Goal: Complete application form

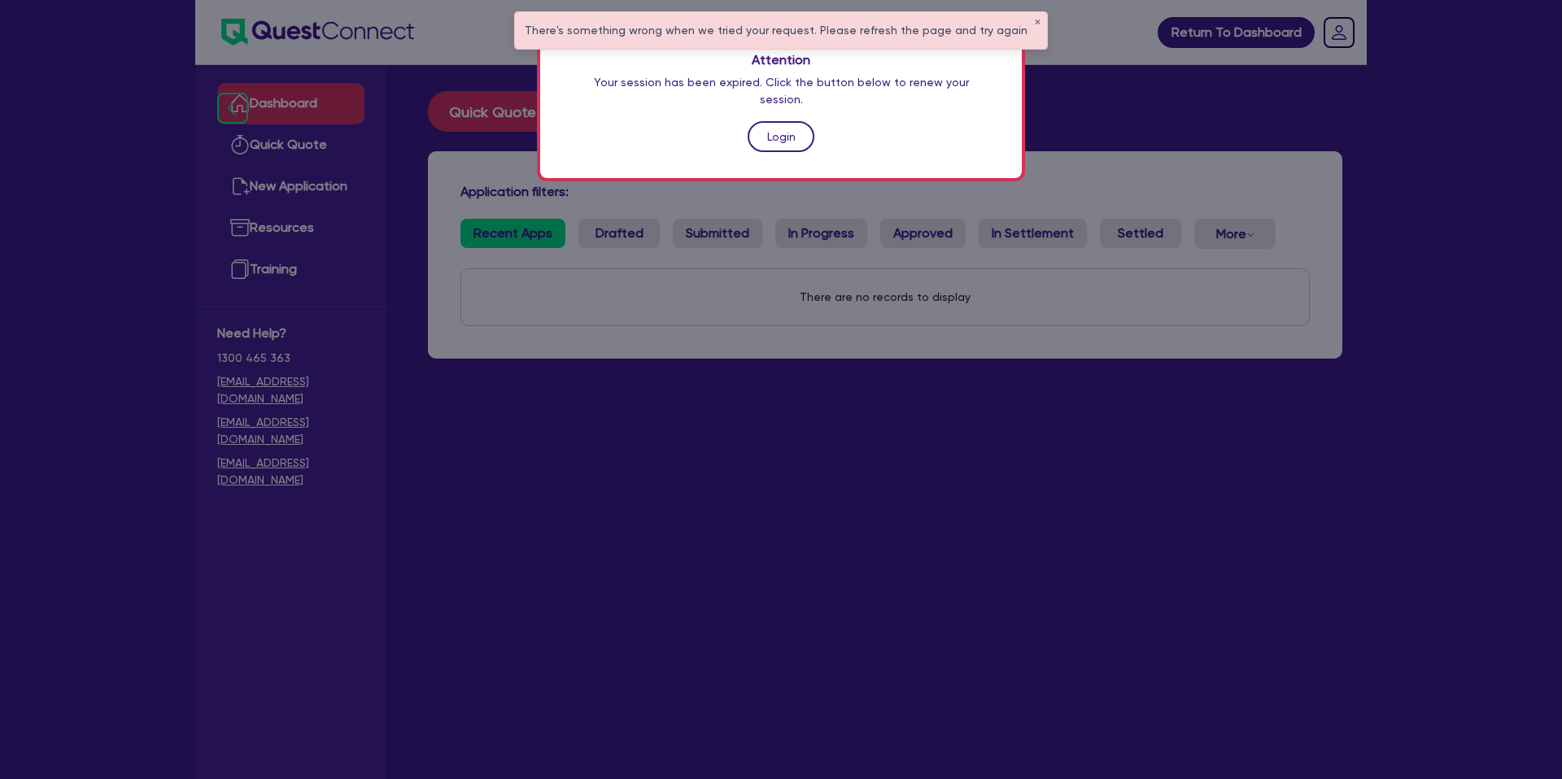
click at [747, 121] on link "Login" at bounding box center [780, 136] width 67 height 31
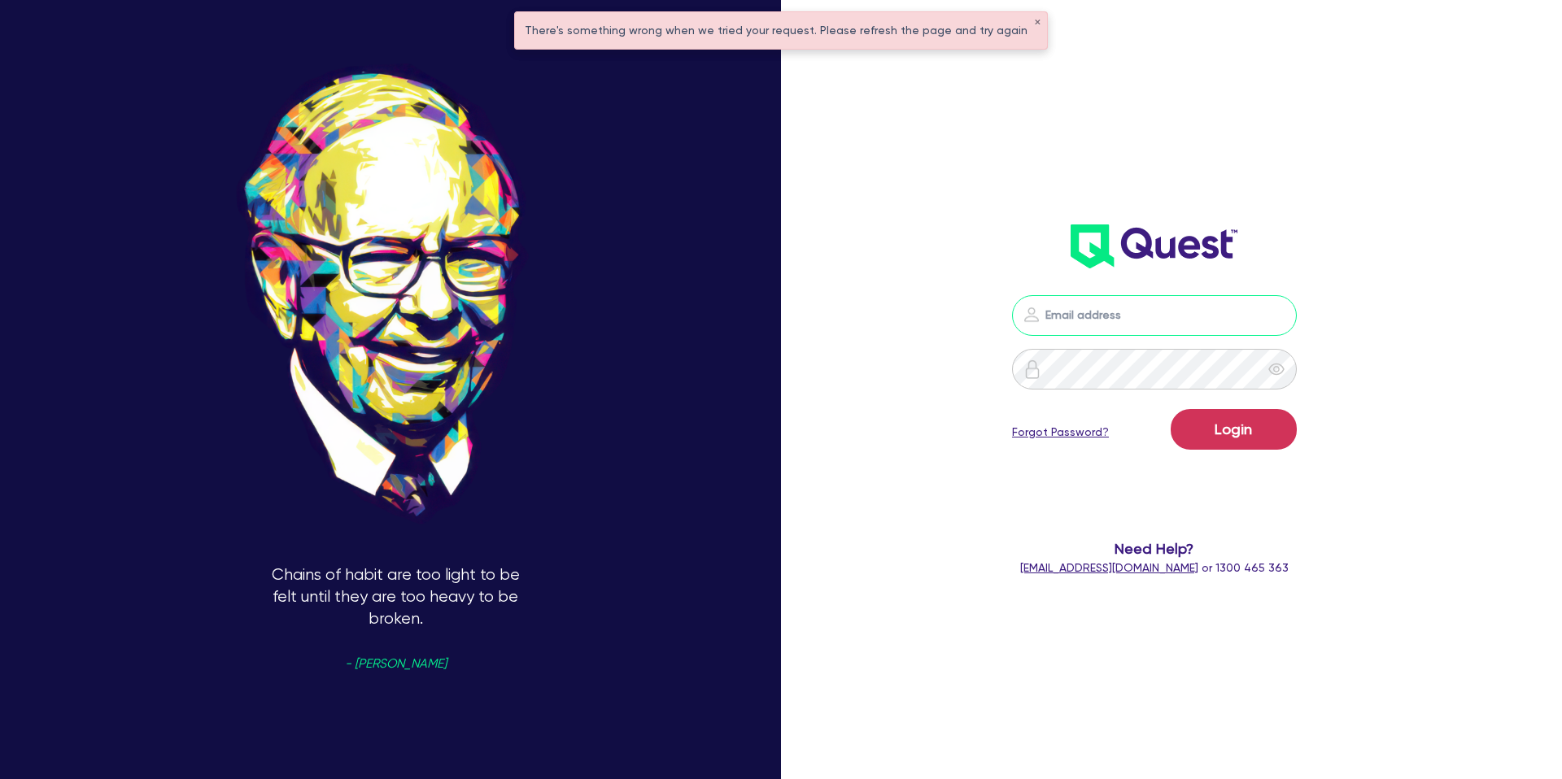
click at [1091, 307] on input "email" at bounding box center [1154, 315] width 285 height 41
type input "gabriel.vanjour@quest.finance"
click at [1244, 431] on button "Login" at bounding box center [1233, 429] width 126 height 41
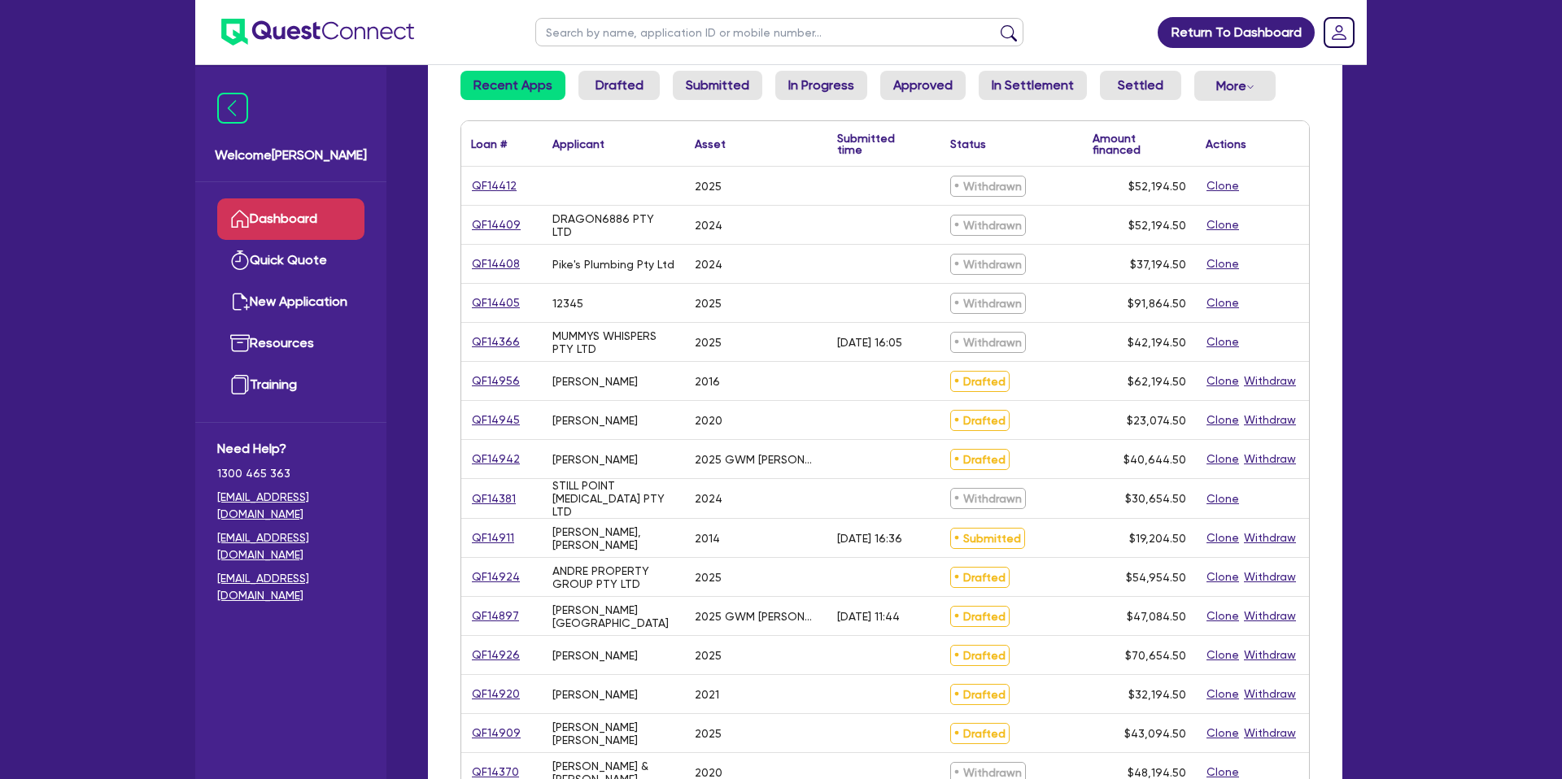
scroll to position [150, 0]
click at [599, 28] on input "text" at bounding box center [779, 32] width 488 height 28
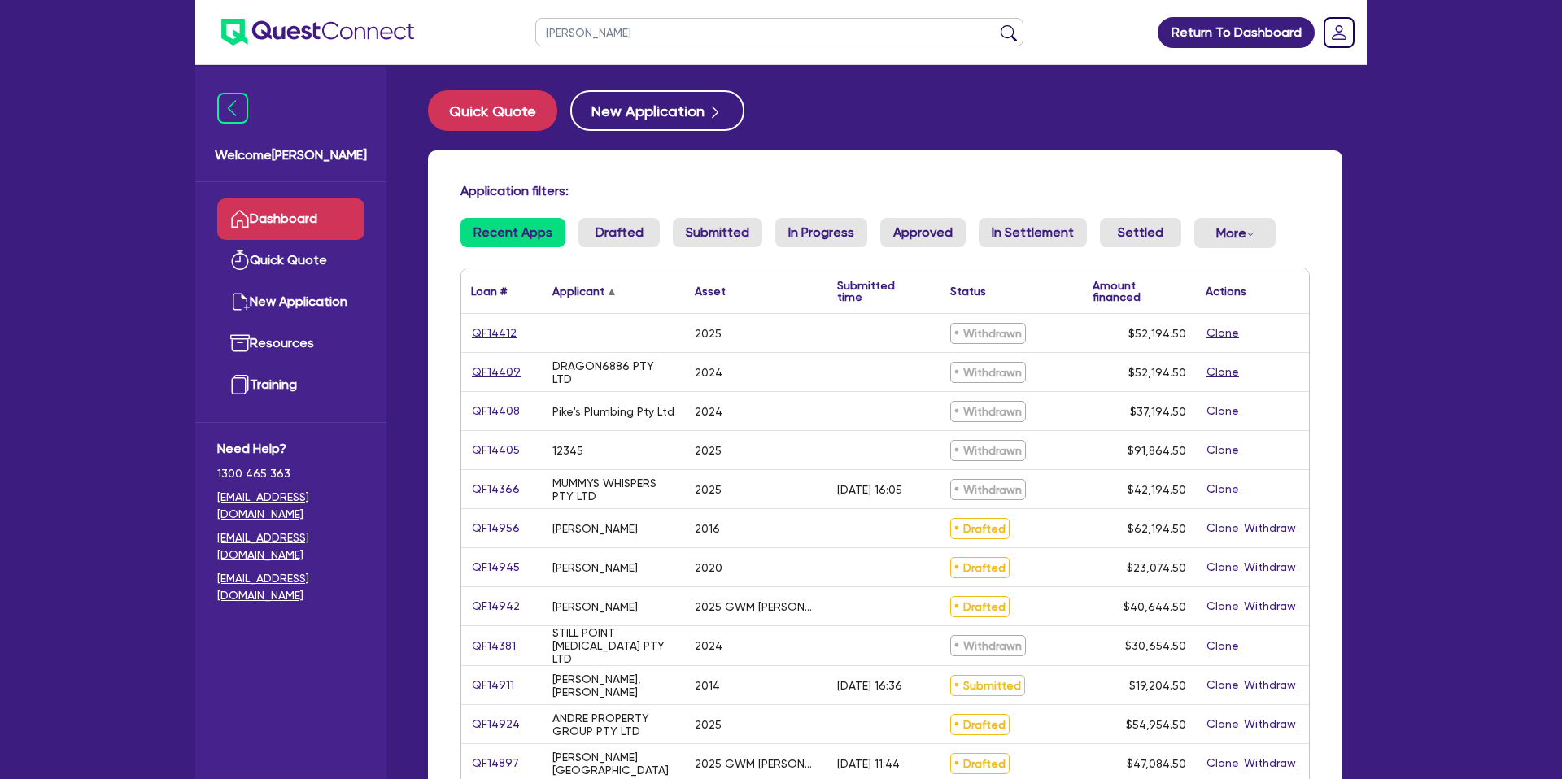
scroll to position [0, 0]
type input "GREG"
click at [995, 24] on button "submit" at bounding box center [1008, 35] width 26 height 23
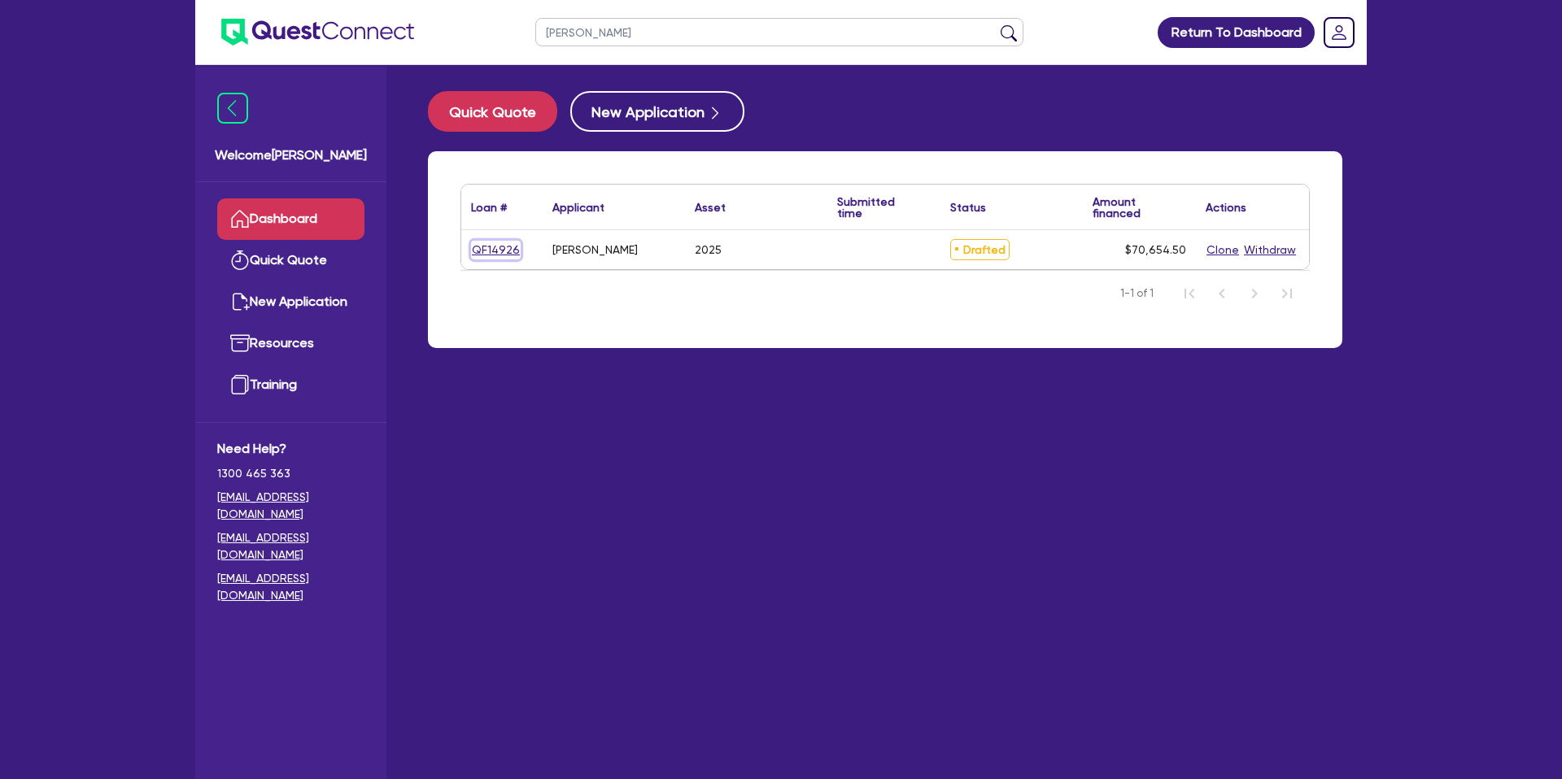
click at [499, 252] on link "QF14926" at bounding box center [496, 250] width 50 height 19
select select "CARS_AND_LIGHT_TRUCKS"
select select "PASSENGER_VEHICLES"
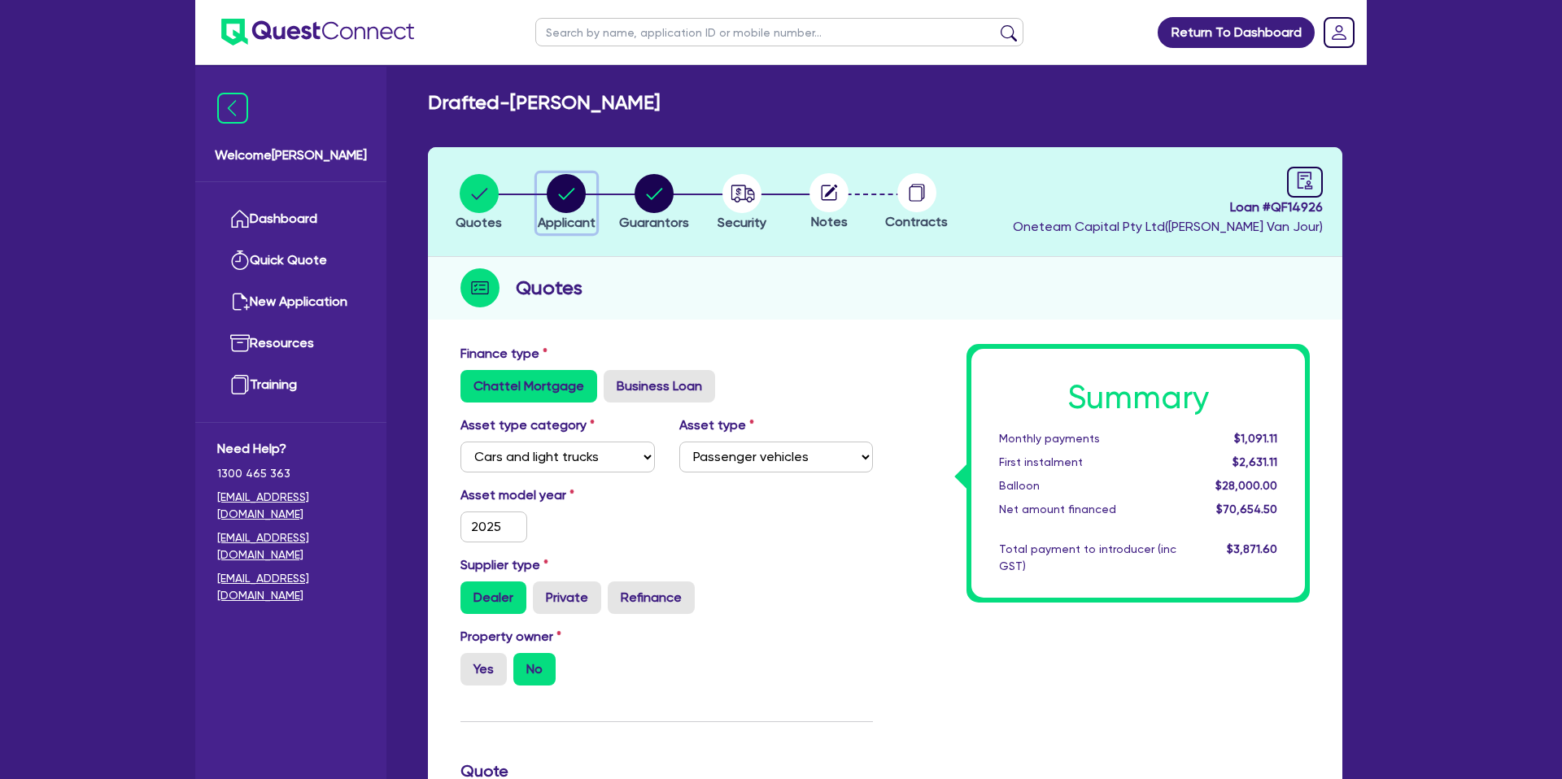
click at [550, 190] on circle "button" at bounding box center [566, 193] width 39 height 39
select select "SOLE_TRADER"
select select "BUILDING_CONSTRUCTION"
select select "TRADES_SERVICES_CONSUMERS"
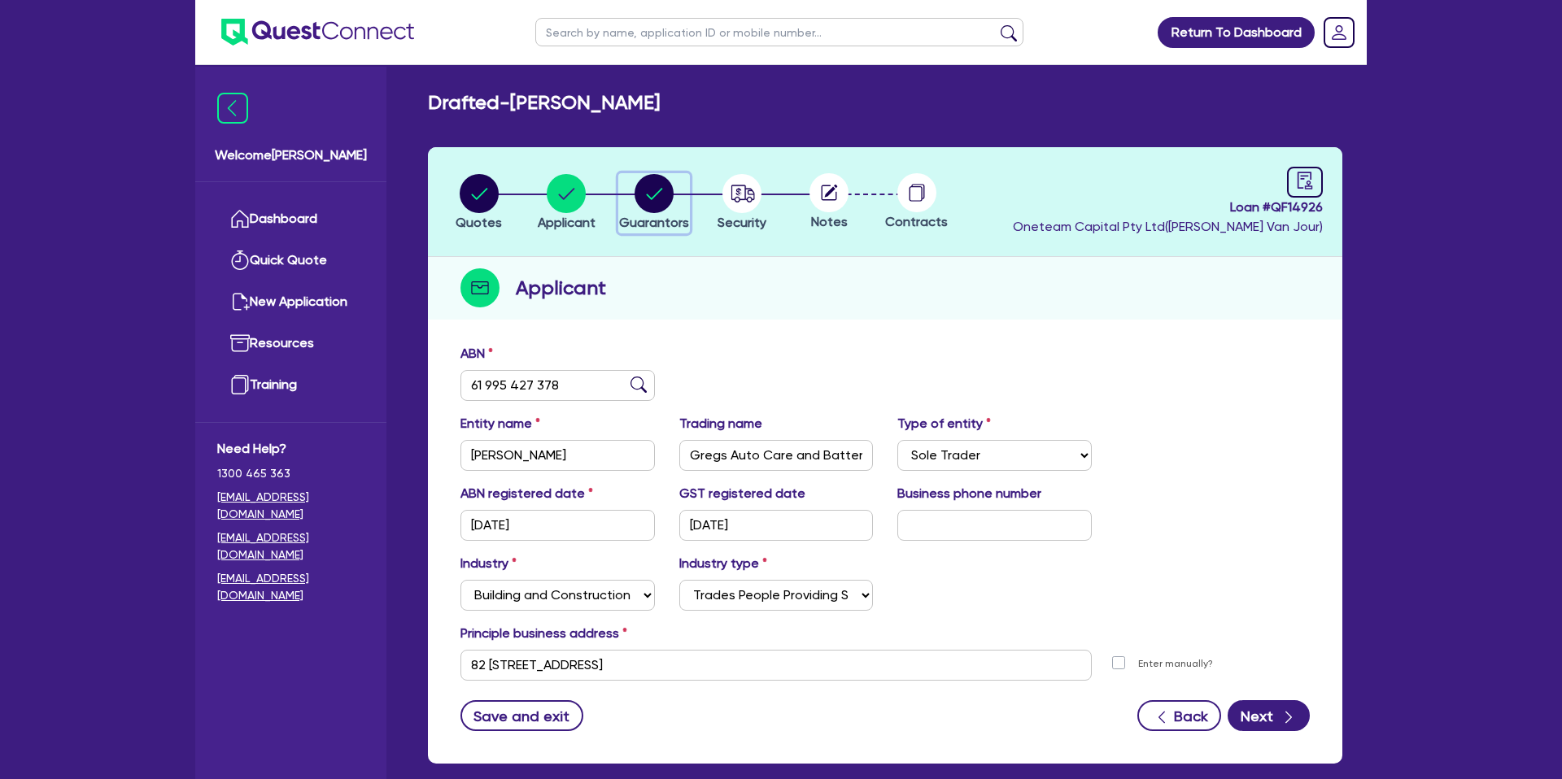
click at [660, 188] on circle "button" at bounding box center [653, 193] width 39 height 39
select select "MR"
select select "VIC"
select select "DE_FACTO"
select select "CASH"
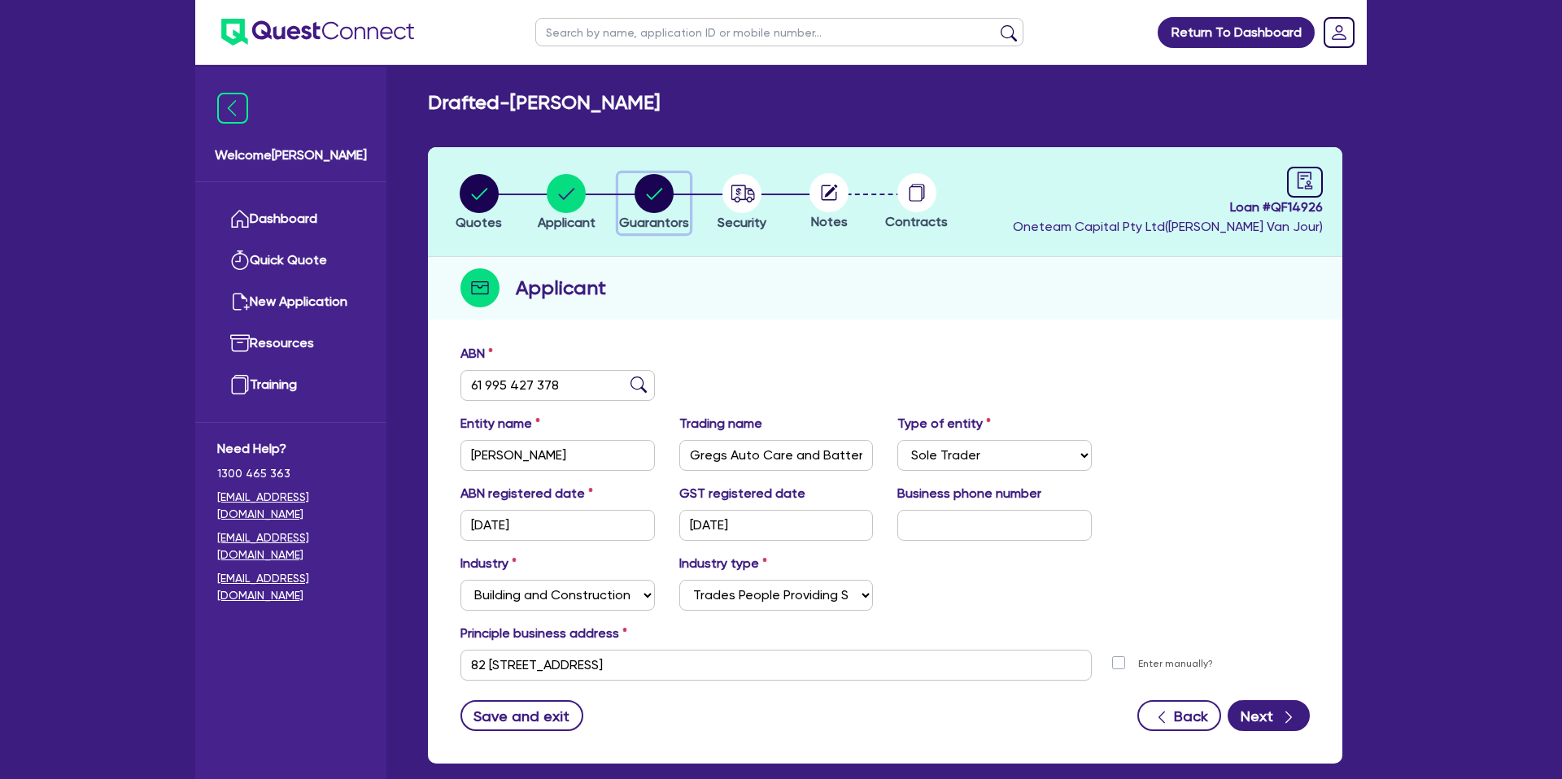
select select "VEHICLE"
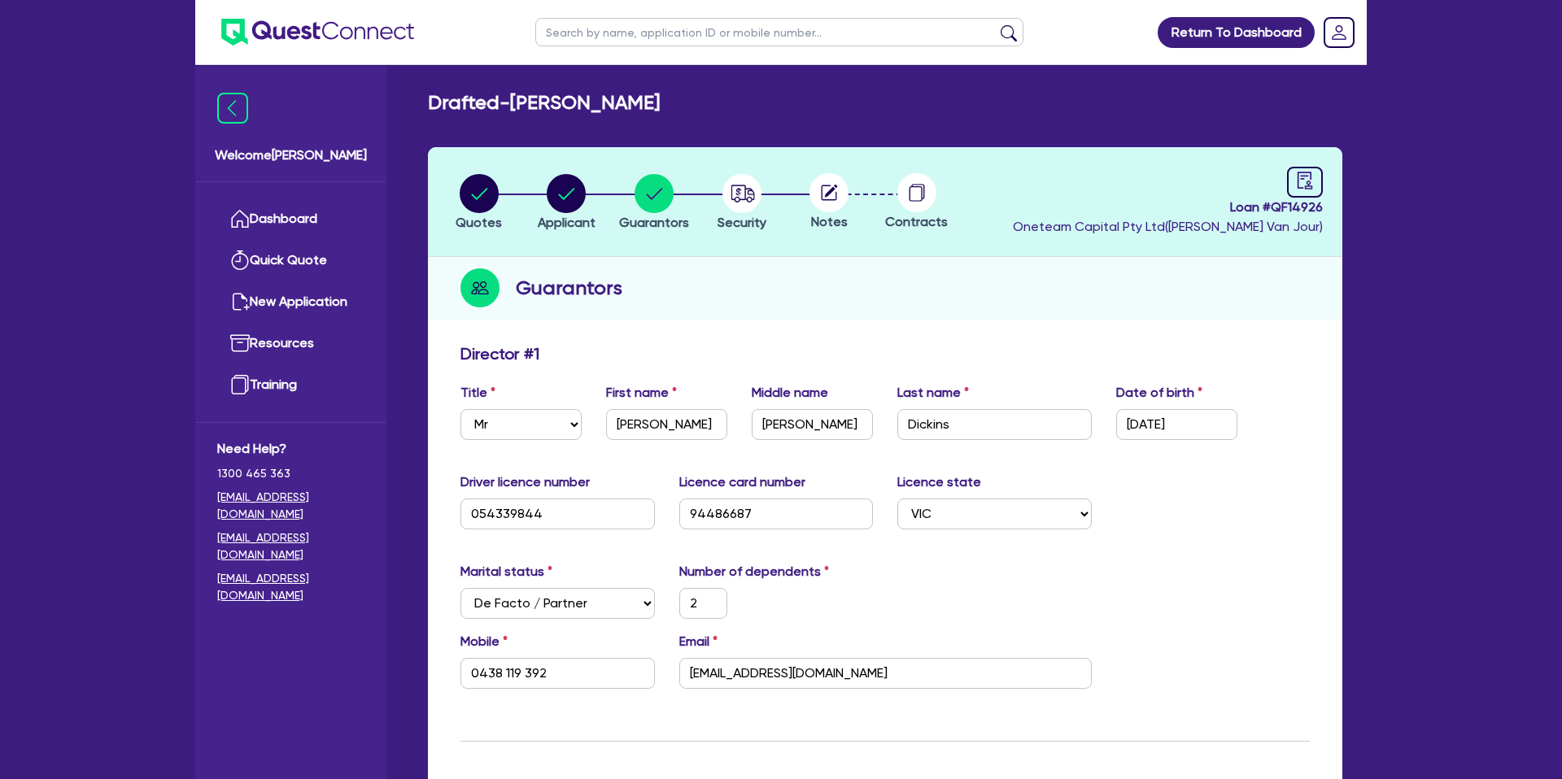
drag, startPoint x: 601, startPoint y: 202, endPoint x: 562, endPoint y: 195, distance: 39.6
click at [599, 201] on li "Applicant" at bounding box center [567, 201] width 88 height 57
click at [562, 194] on circle "button" at bounding box center [566, 193] width 39 height 39
select select "SOLE_TRADER"
select select "BUILDING_CONSTRUCTION"
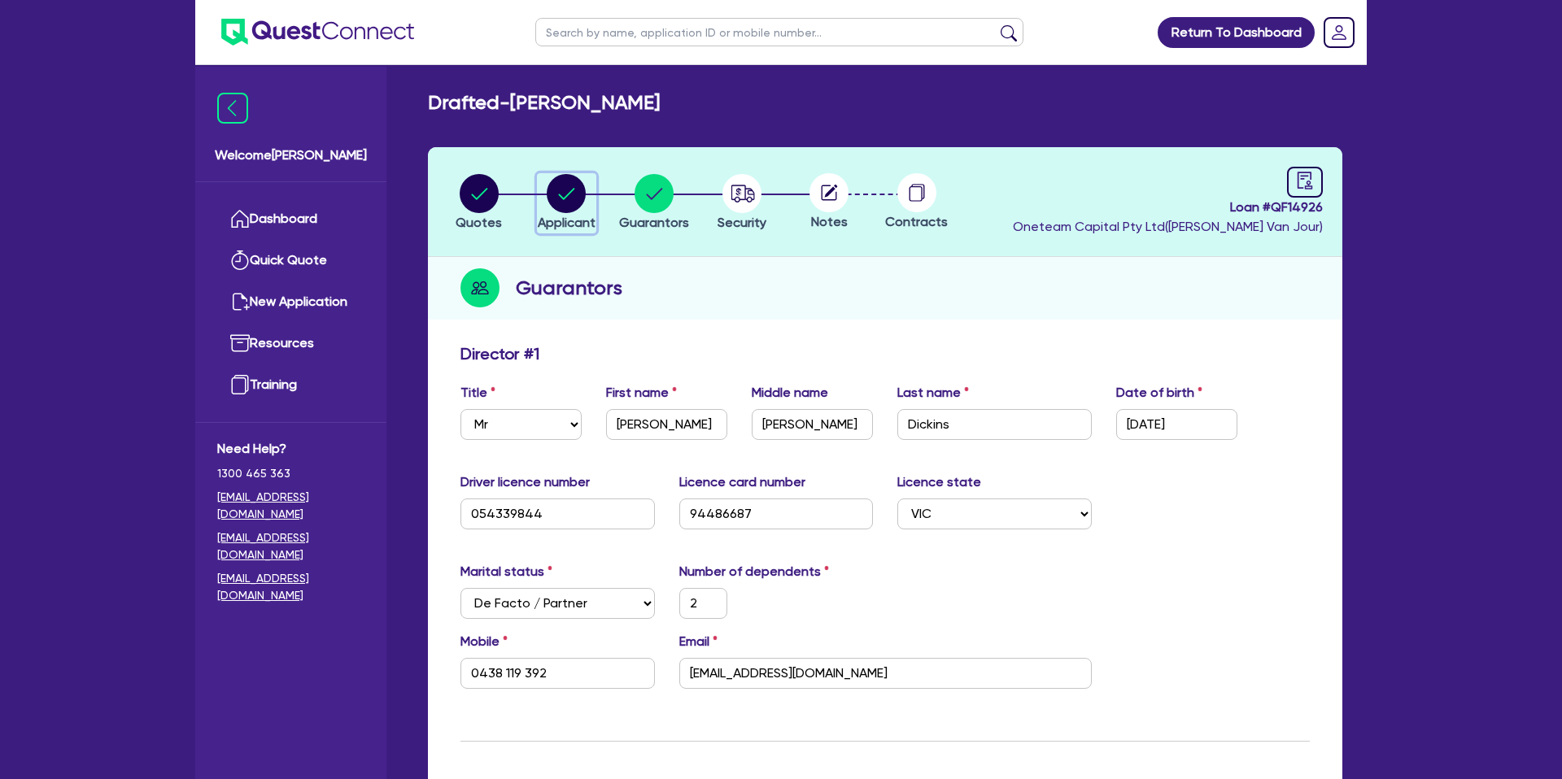
select select "TRADES_SERVICES_CONSUMERS"
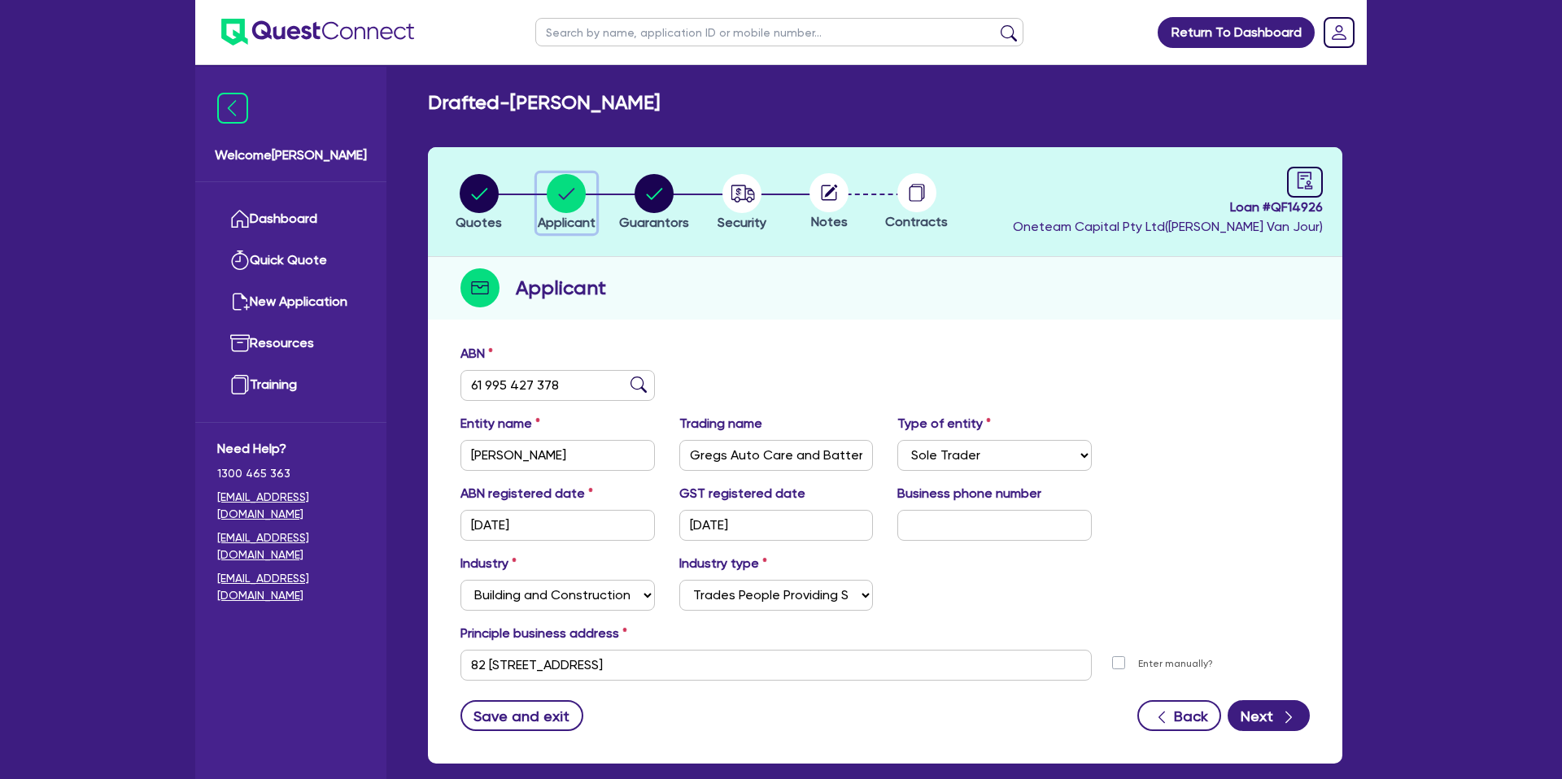
scroll to position [84, 0]
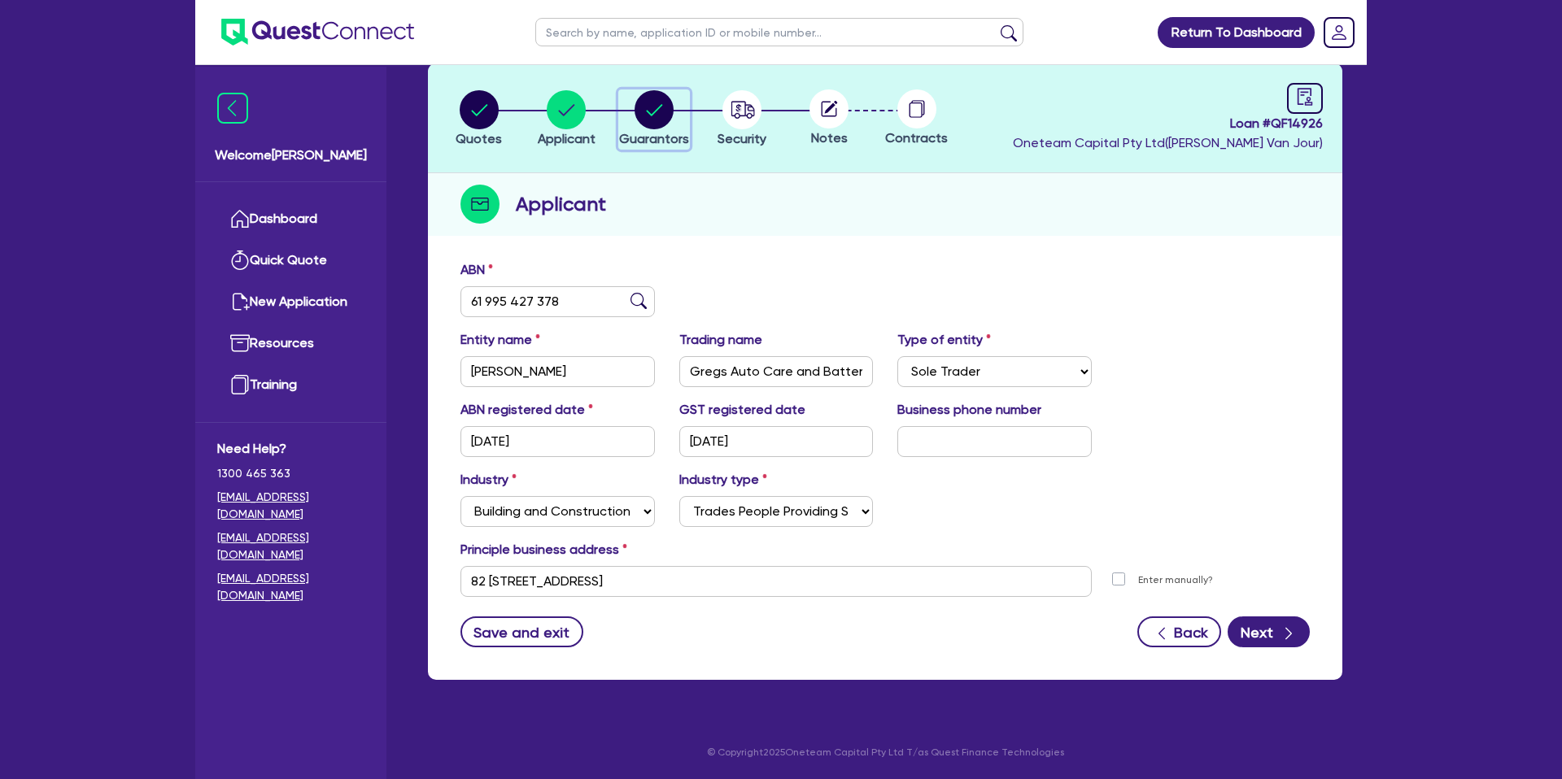
click at [663, 127] on icon "button" at bounding box center [653, 109] width 39 height 39
select select "MR"
select select "VIC"
select select "DE_FACTO"
select select "CASH"
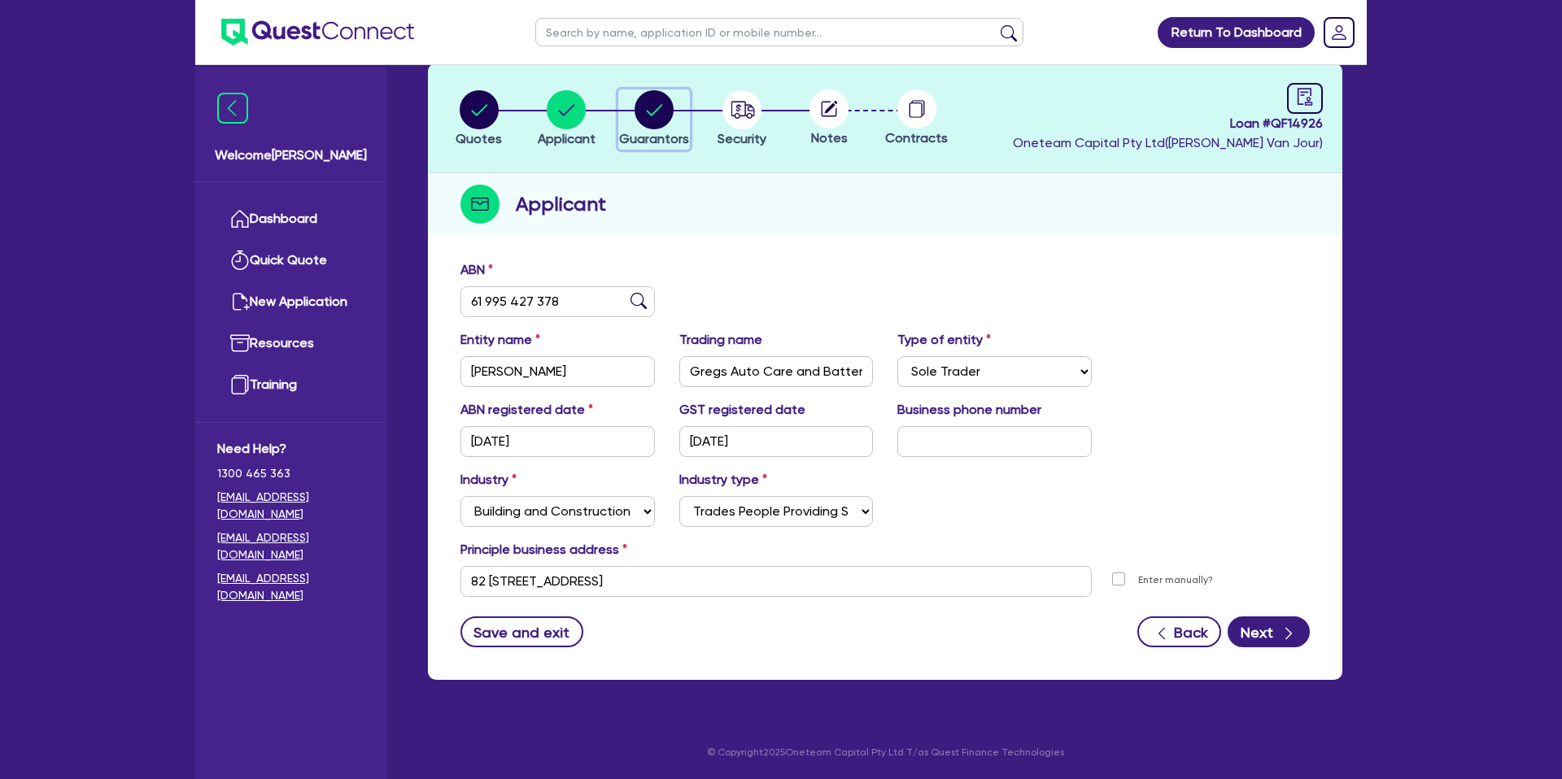
select select "VEHICLE"
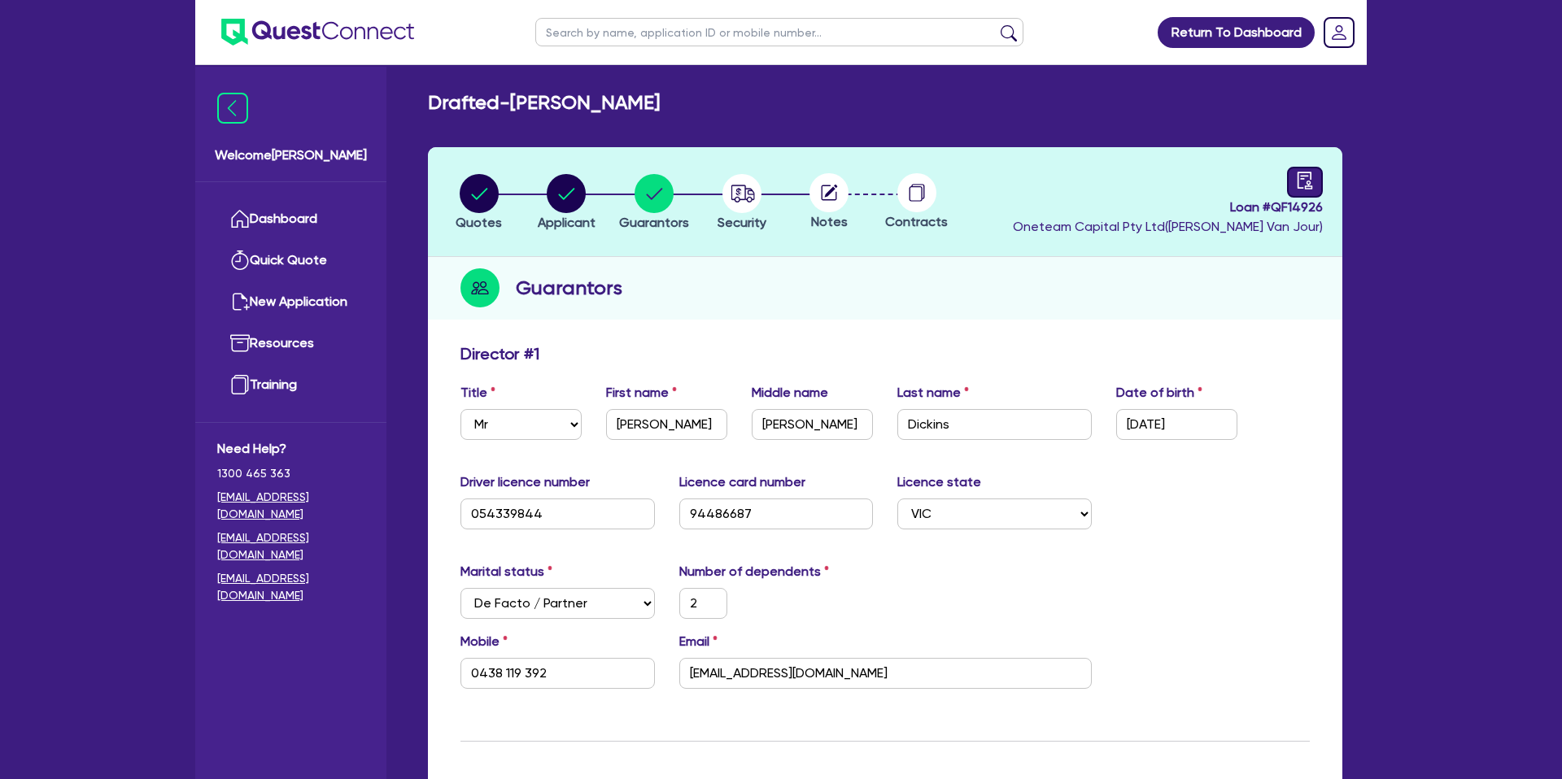
click at [1322, 188] on link at bounding box center [1305, 182] width 36 height 31
select select "DRAFTED_NEW"
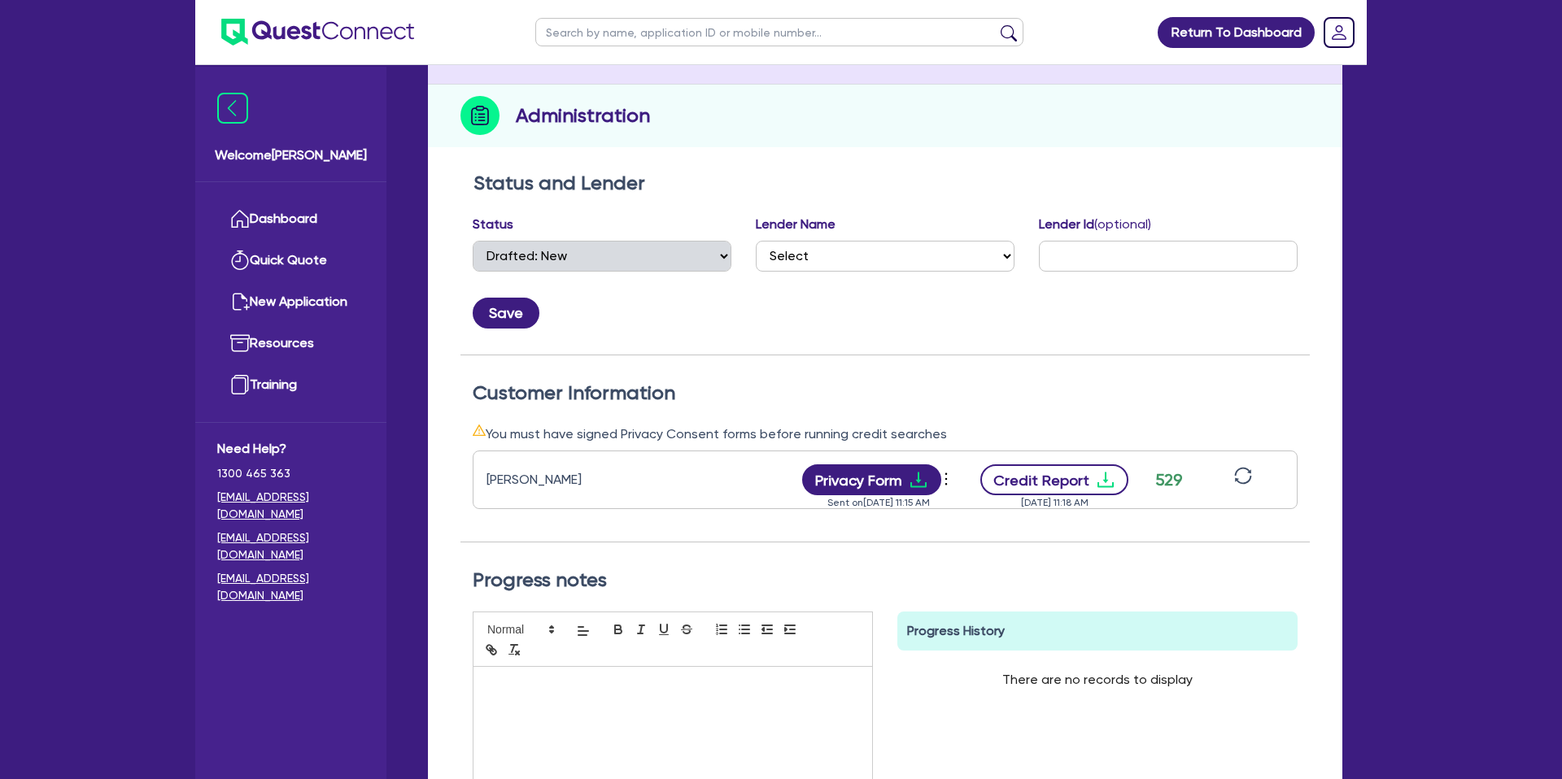
scroll to position [176, 0]
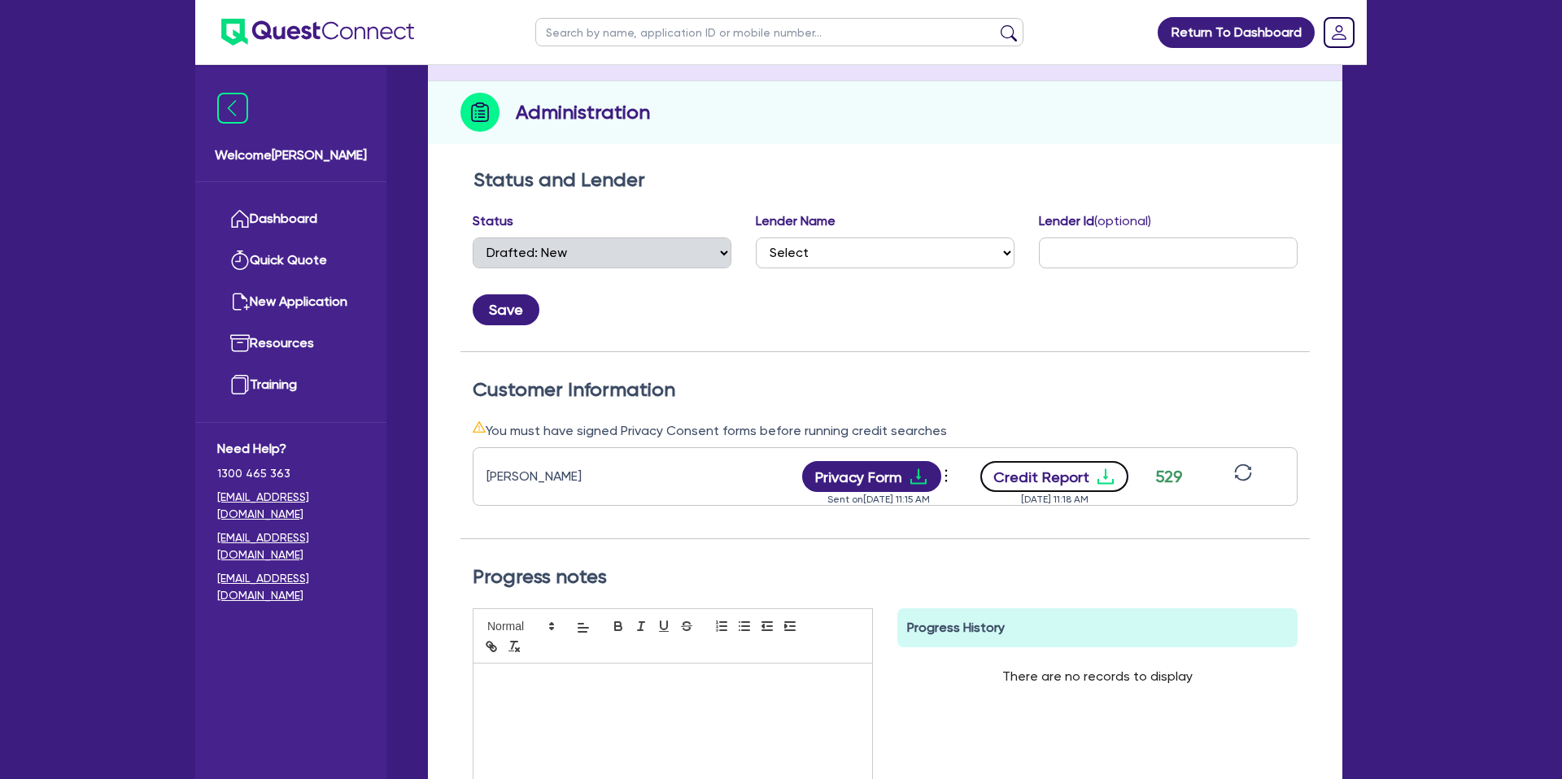
click at [1095, 469] on icon "download" at bounding box center [1105, 477] width 20 height 20
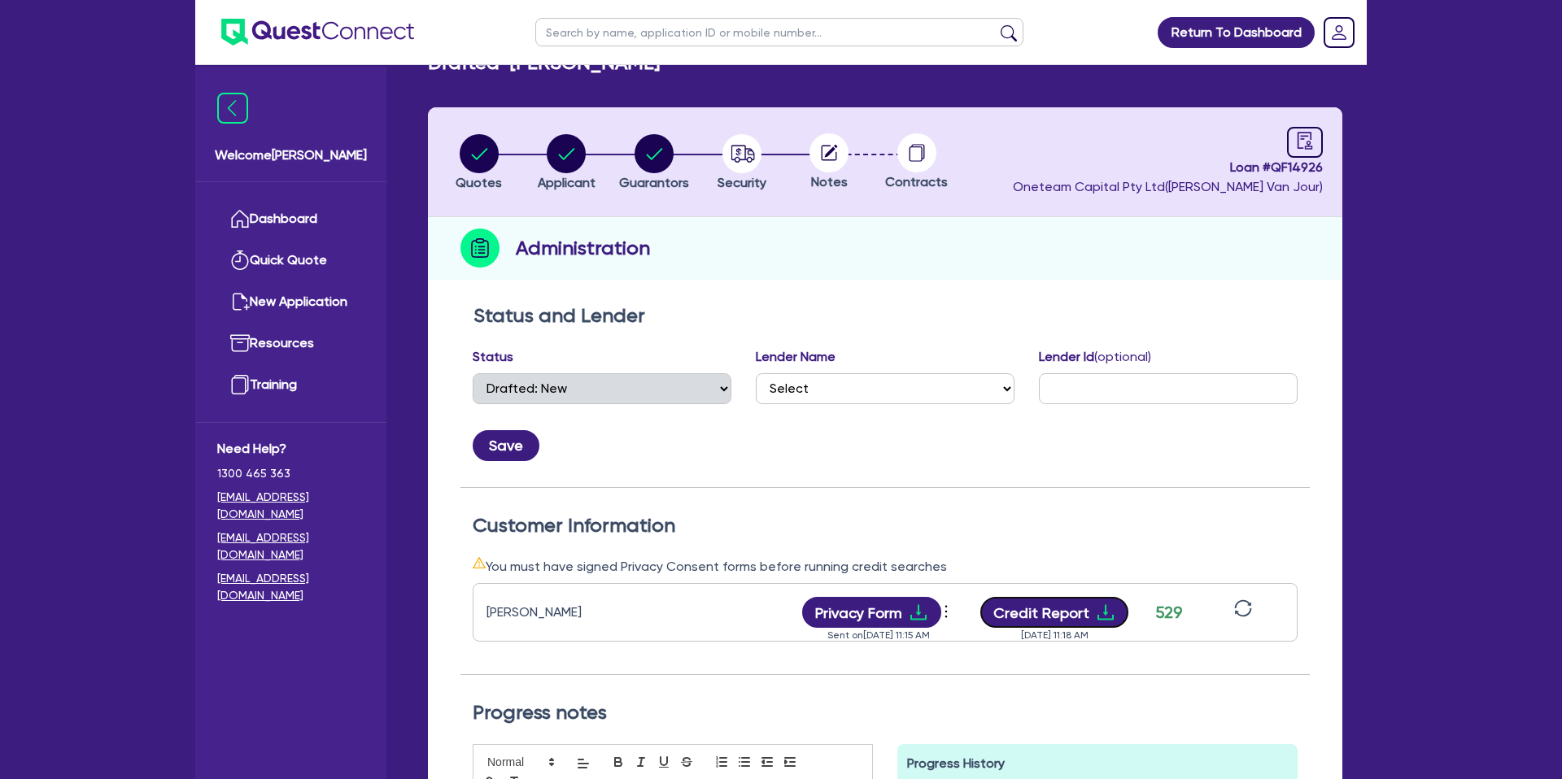
scroll to position [0, 0]
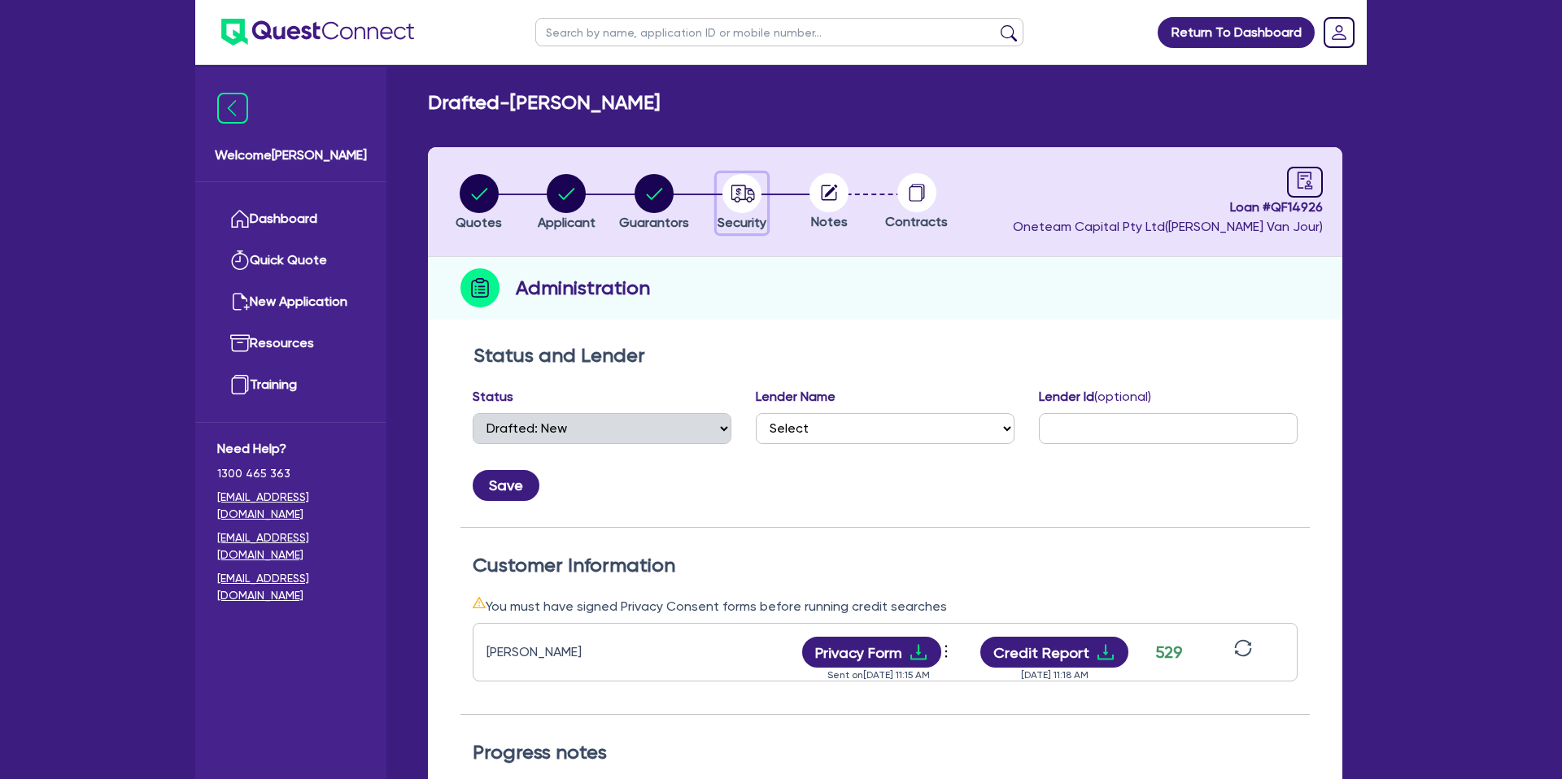
click at [727, 184] on circle "button" at bounding box center [741, 193] width 39 height 39
select select "CARS_AND_LIGHT_TRUCKS"
select select "PASSENGER_VEHICLES"
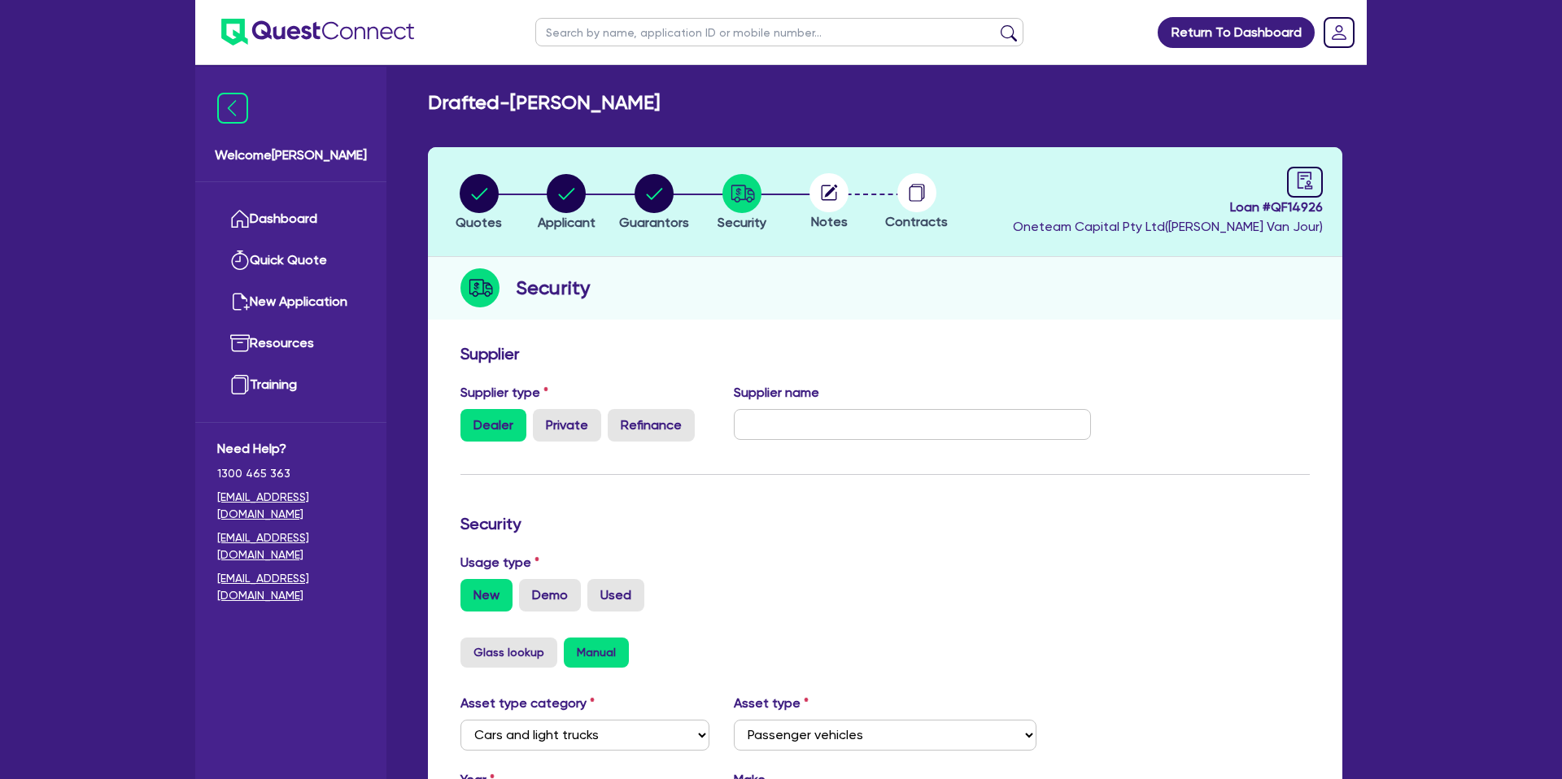
click at [838, 189] on circle at bounding box center [828, 192] width 39 height 39
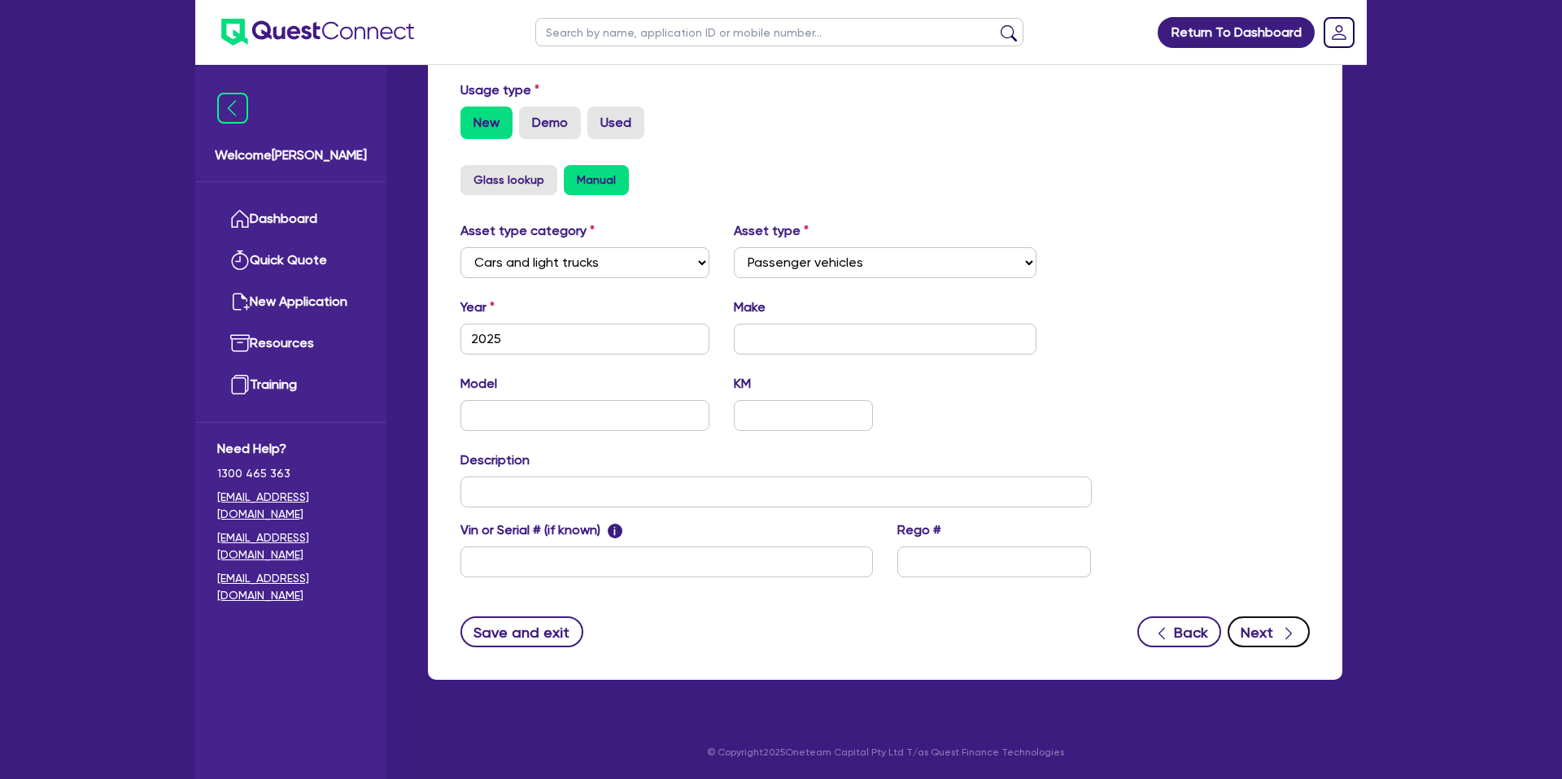
click at [1269, 620] on button "Next" at bounding box center [1268, 631] width 82 height 31
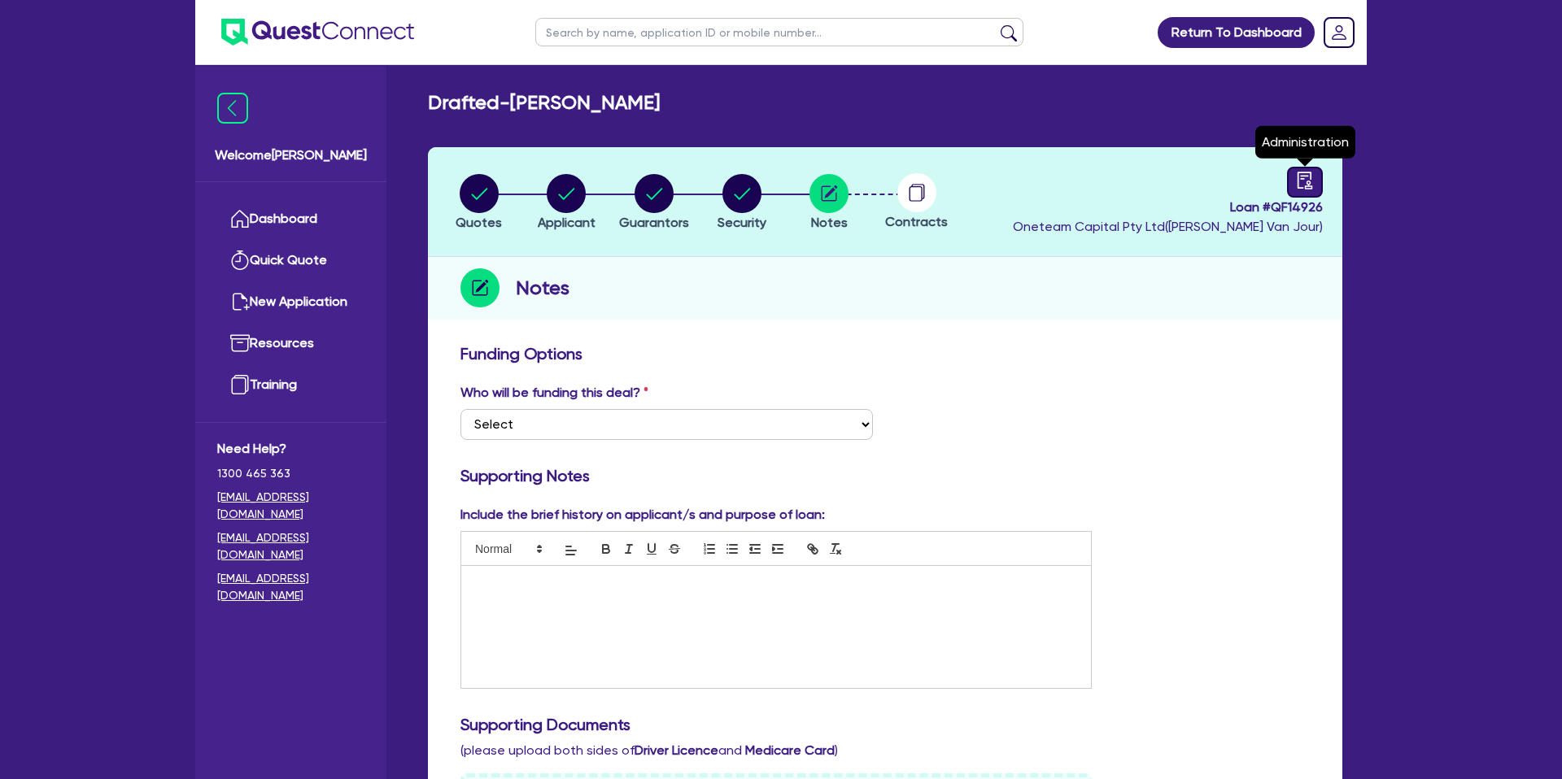
click at [1313, 173] on link at bounding box center [1305, 182] width 36 height 31
select select "DRAFTED_NEW"
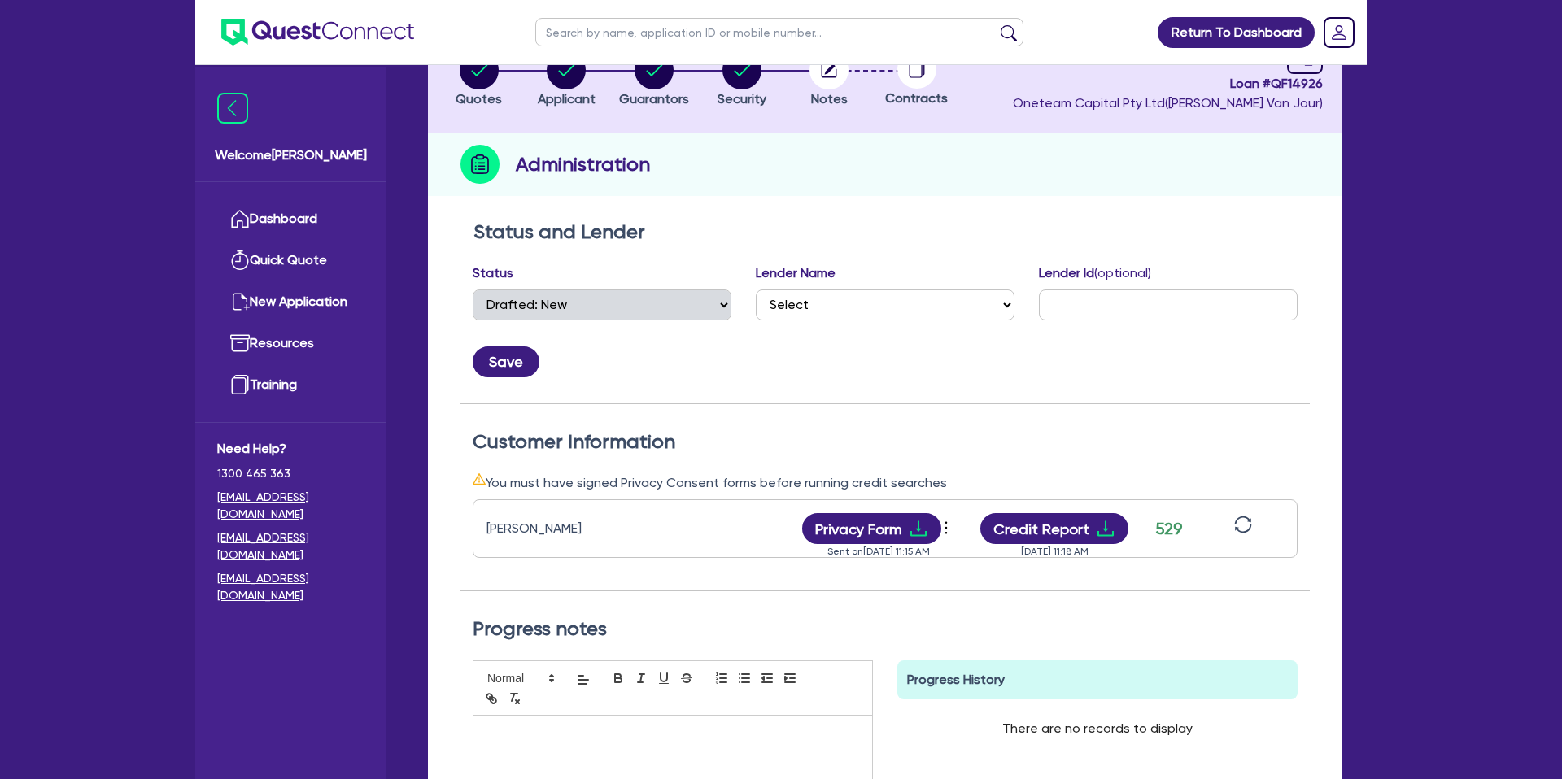
scroll to position [140, 0]
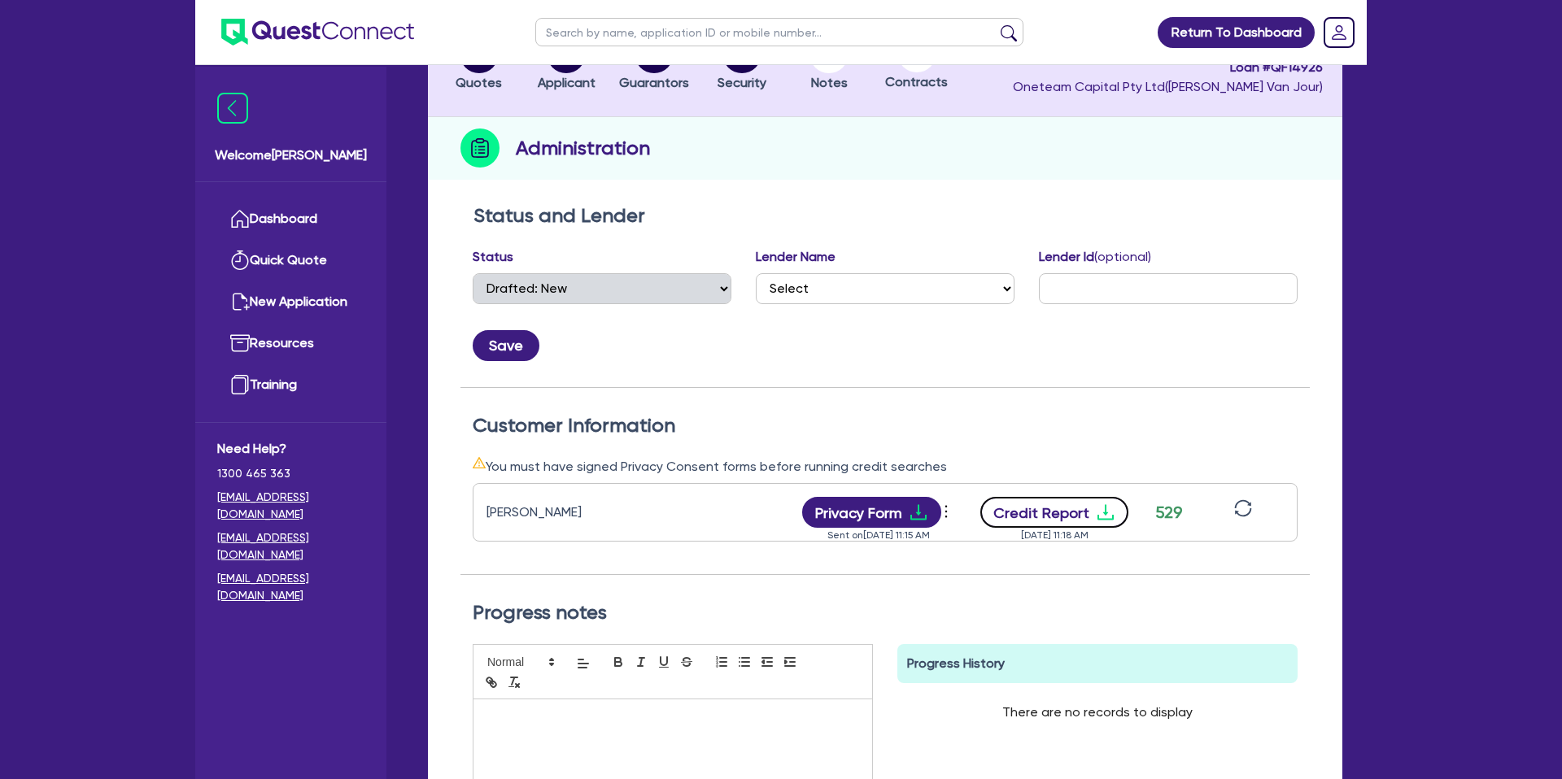
click at [1074, 512] on button "Credit Report" at bounding box center [1054, 512] width 149 height 31
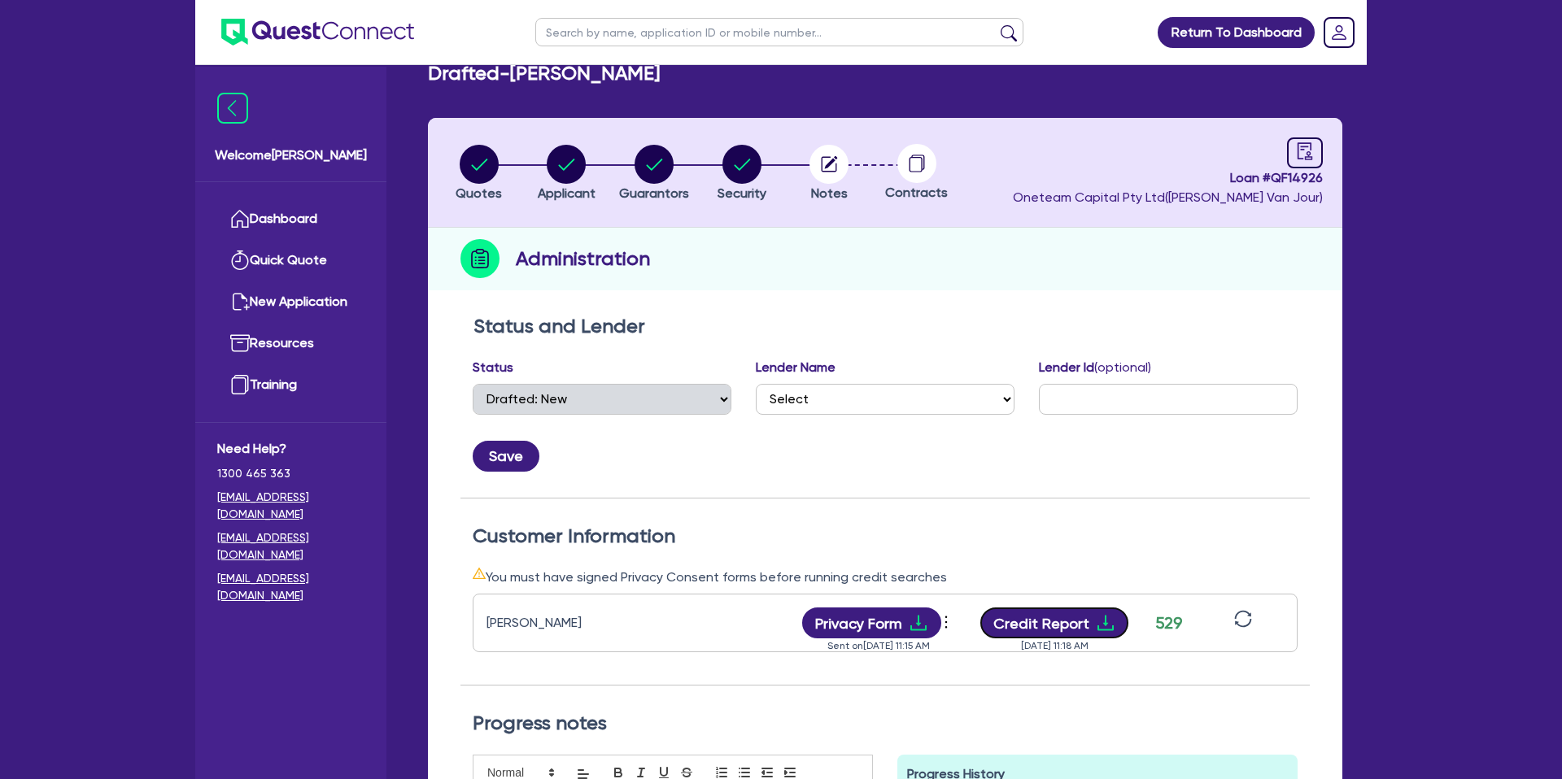
scroll to position [33, 0]
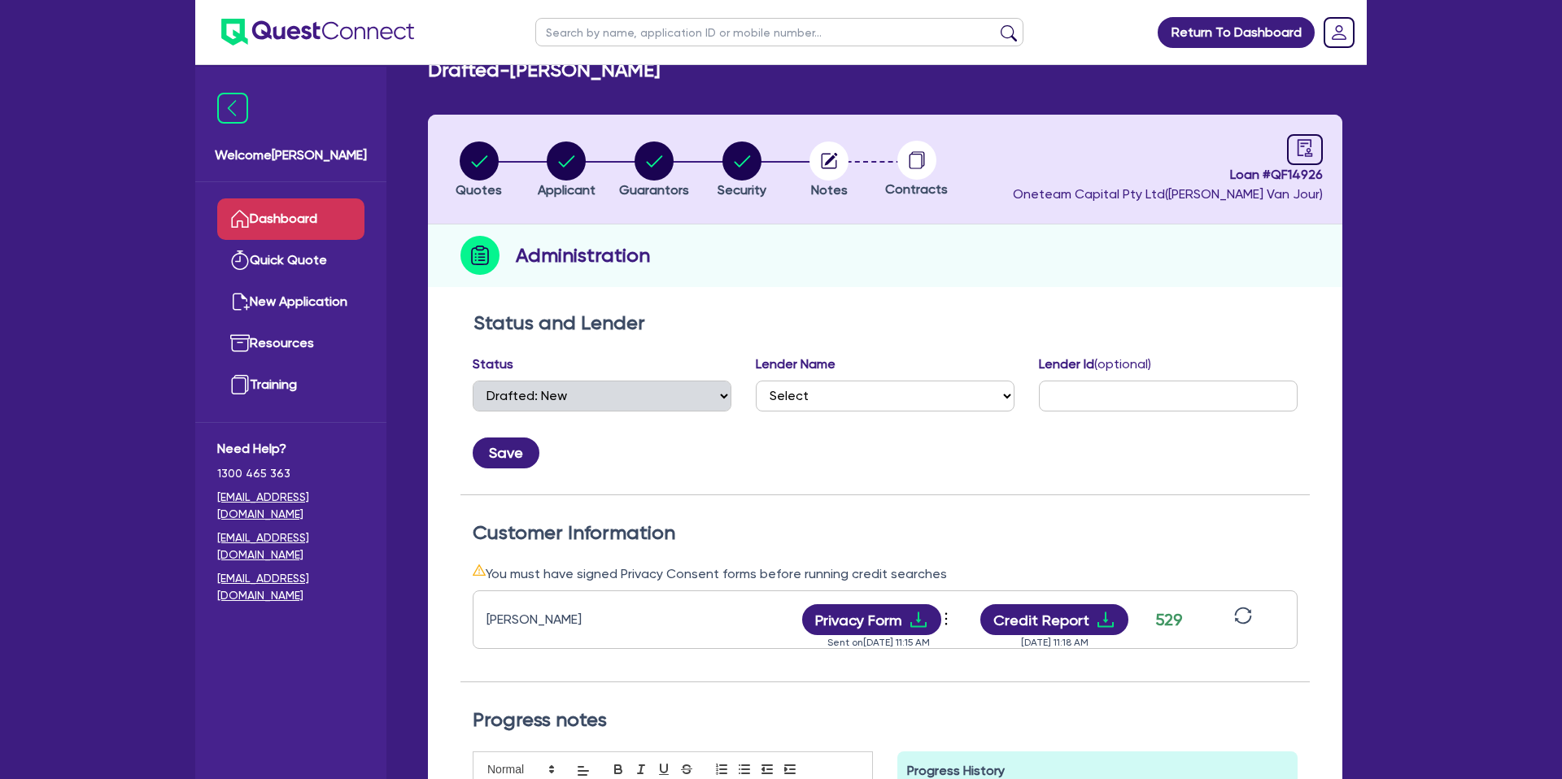
click at [305, 223] on link "Dashboard" at bounding box center [290, 218] width 147 height 41
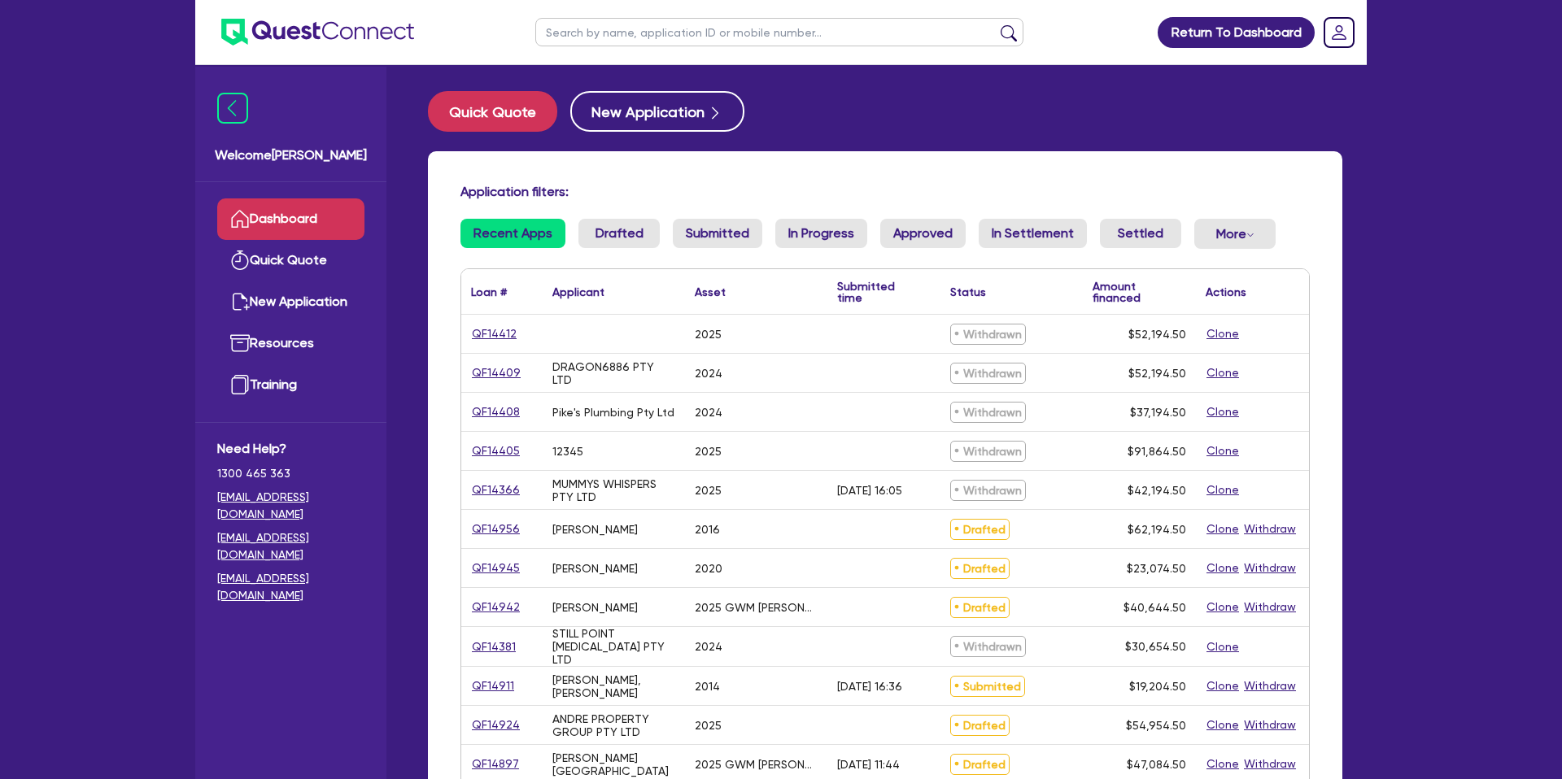
click at [620, 25] on input "text" at bounding box center [779, 32] width 488 height 28
click at [995, 24] on button "submit" at bounding box center [1008, 35] width 26 height 23
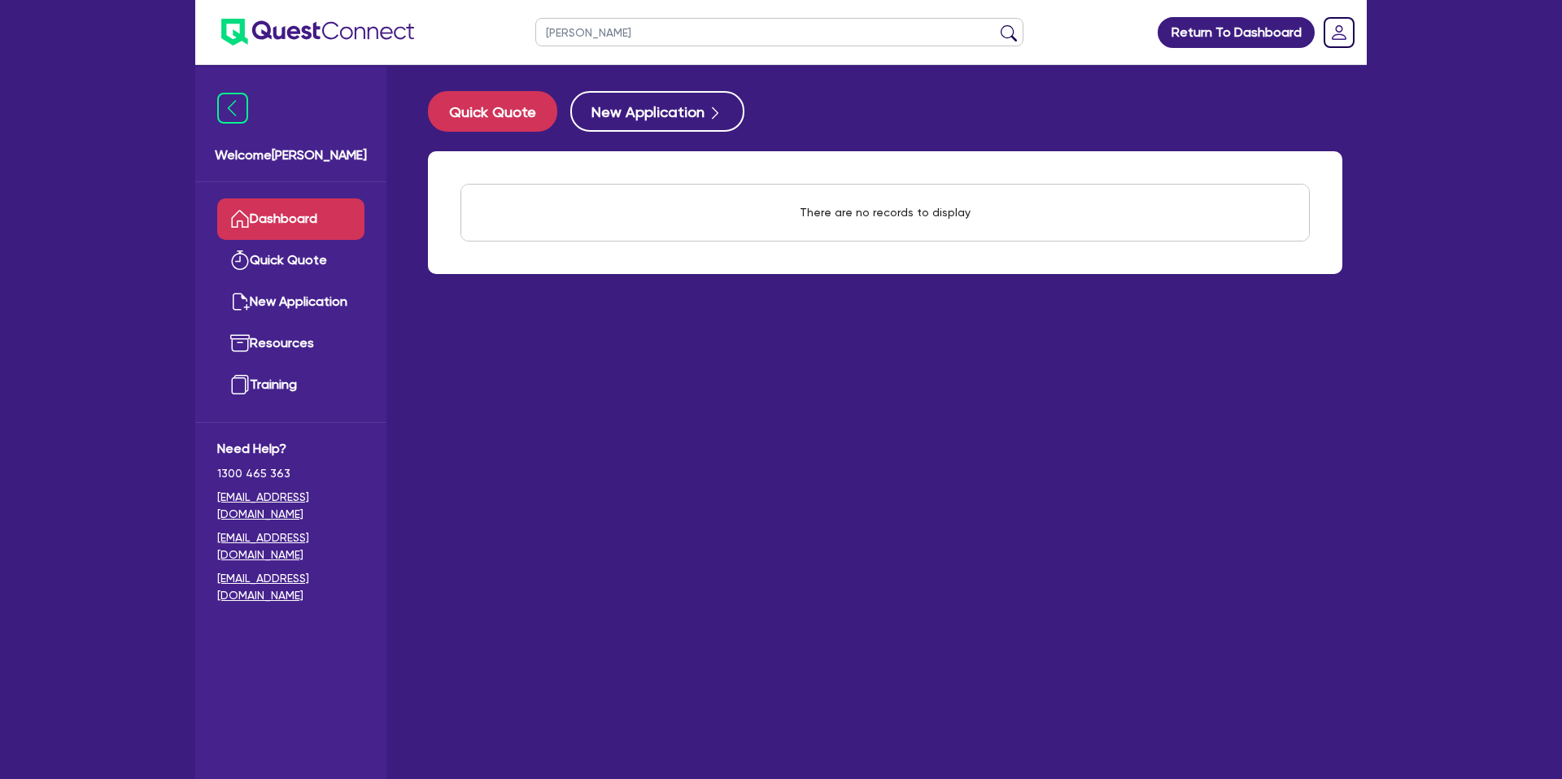
type input "BAILEY"
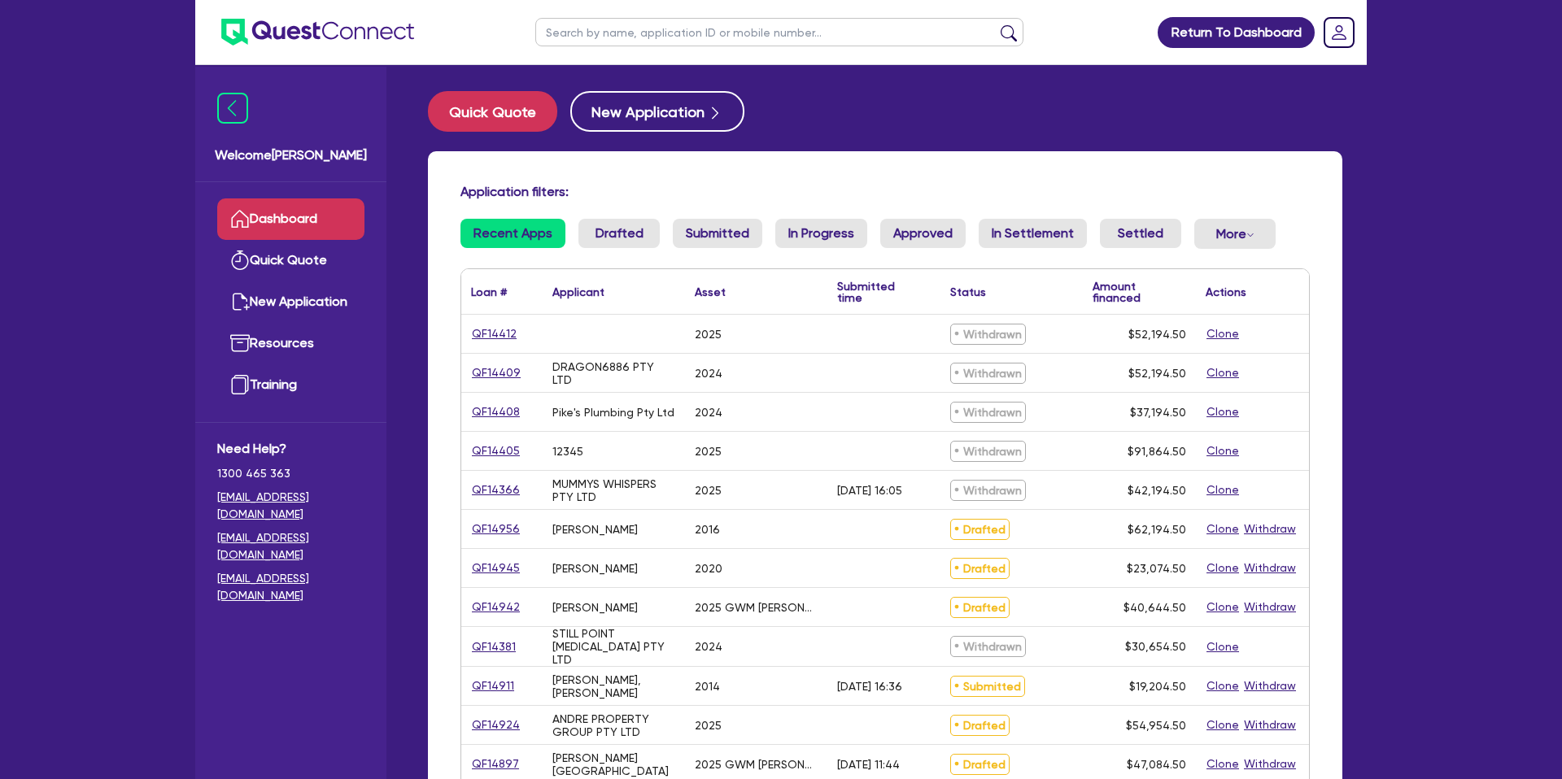
click at [619, 31] on input "text" at bounding box center [779, 32] width 488 height 28
type input "[PERSON_NAME]"
click at [995, 24] on button "submit" at bounding box center [1008, 35] width 26 height 23
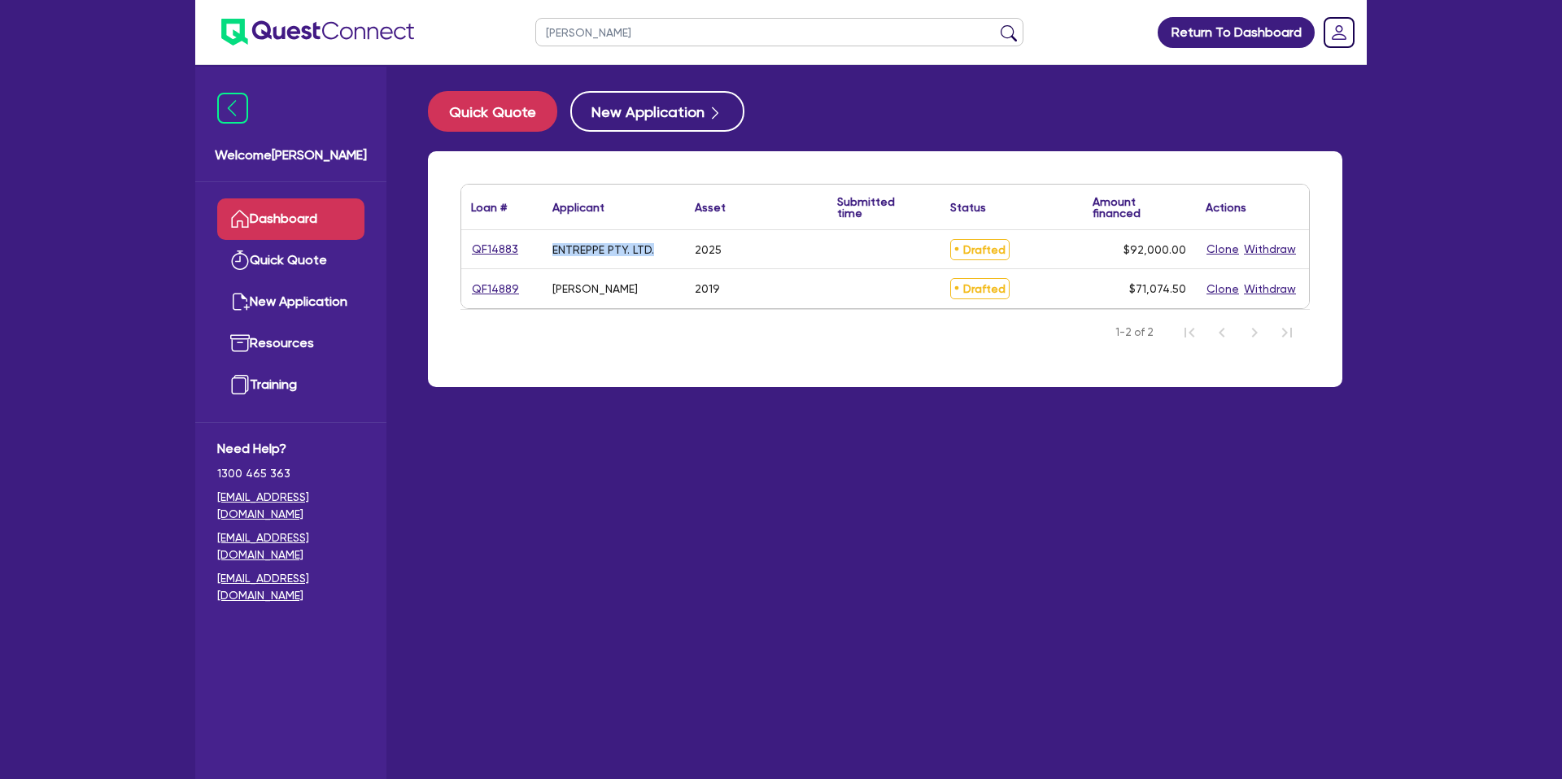
drag, startPoint x: 551, startPoint y: 249, endPoint x: 665, endPoint y: 250, distance: 113.9
click at [665, 250] on div "ENTREPPE PTY. LTD." at bounding box center [613, 249] width 142 height 38
copy div "ENTREPPE PTY. LTD."
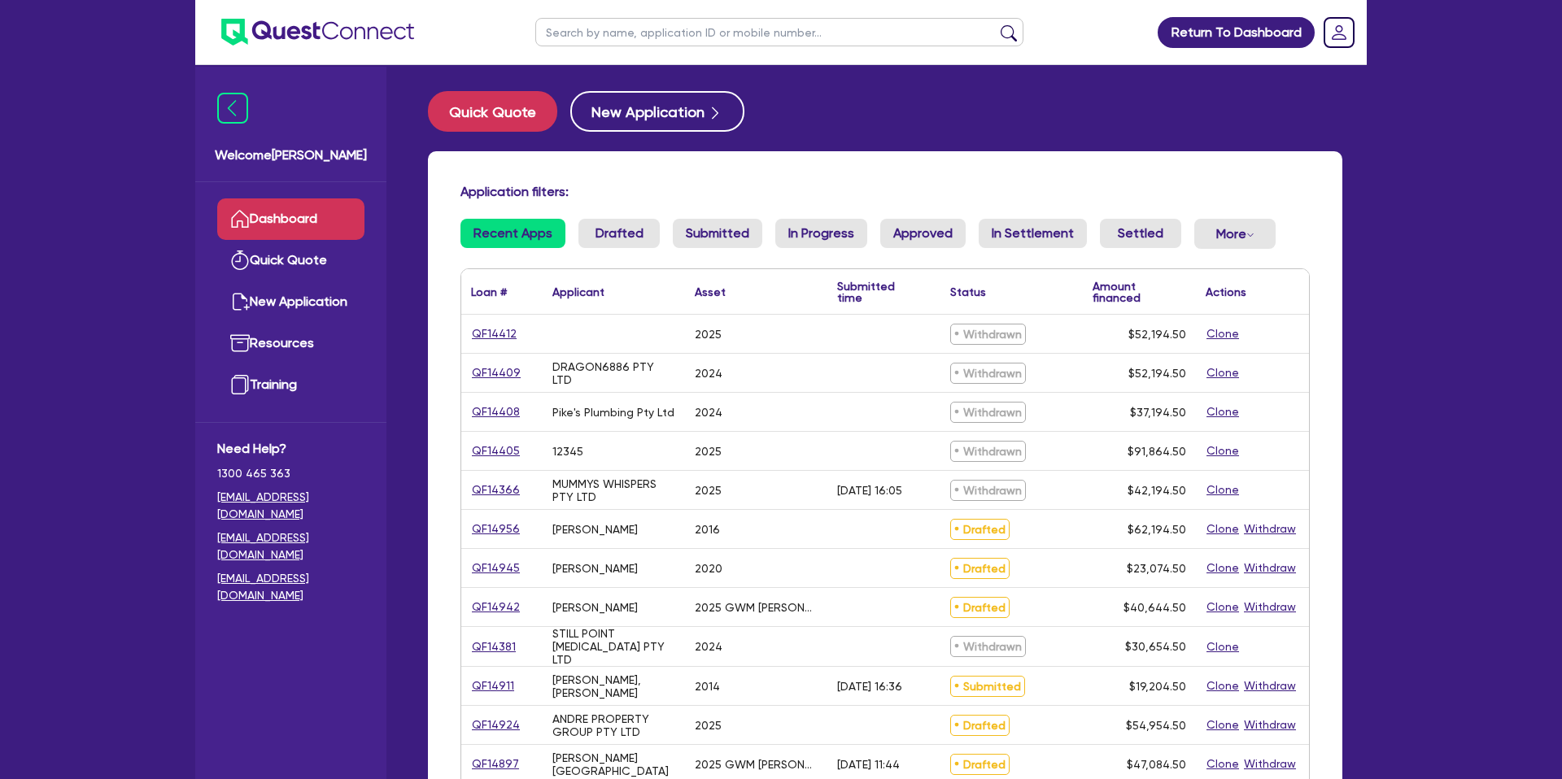
click at [596, 41] on input "text" at bounding box center [779, 32] width 488 height 28
type input "E"
type input "MARK"
click at [995, 24] on button "submit" at bounding box center [1008, 35] width 26 height 23
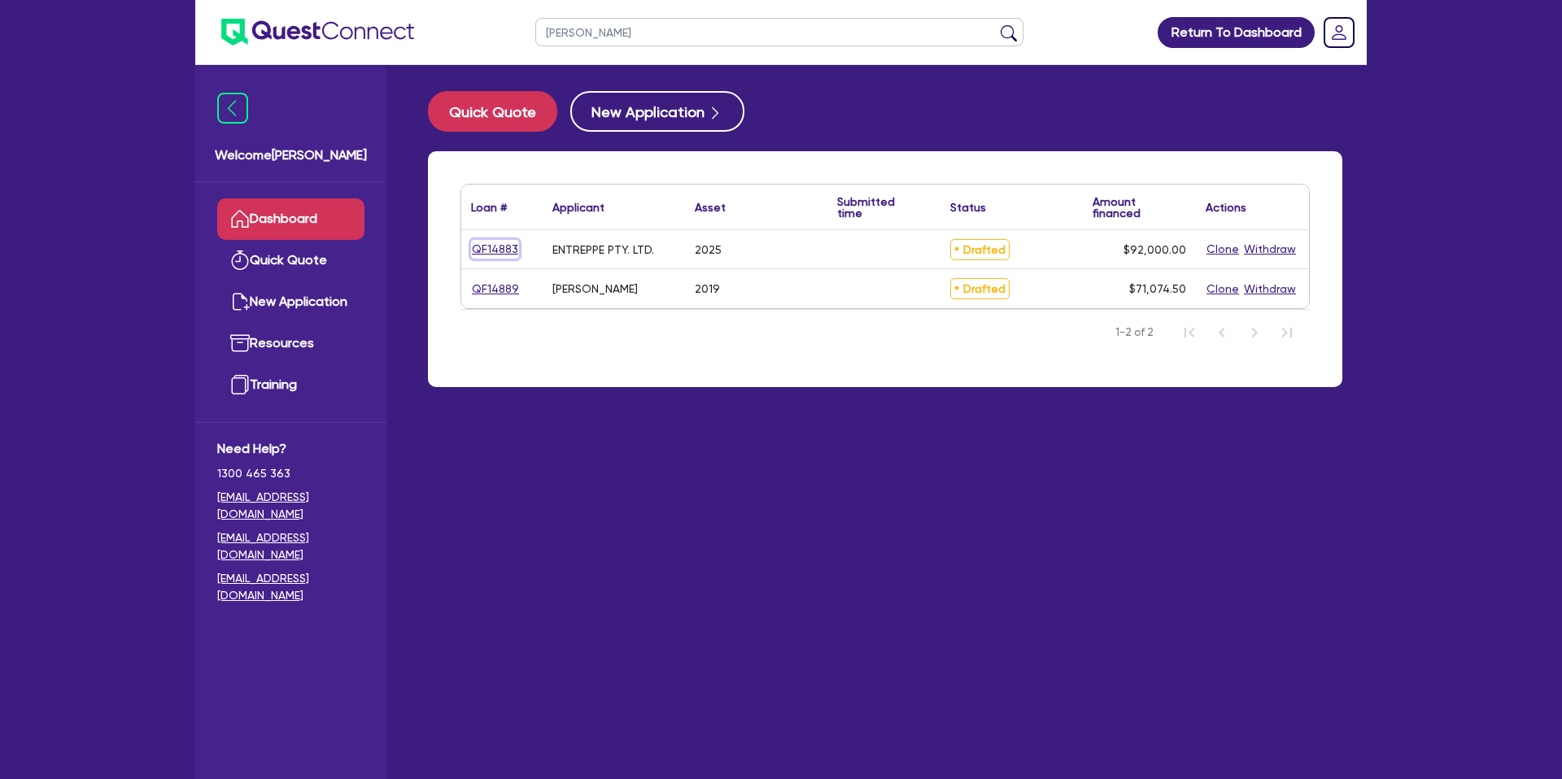
click at [490, 253] on link "QF14883" at bounding box center [495, 249] width 48 height 19
select select "CARS_AND_LIGHT_TRUCKS"
select select "PASSENGER_VEHICLES"
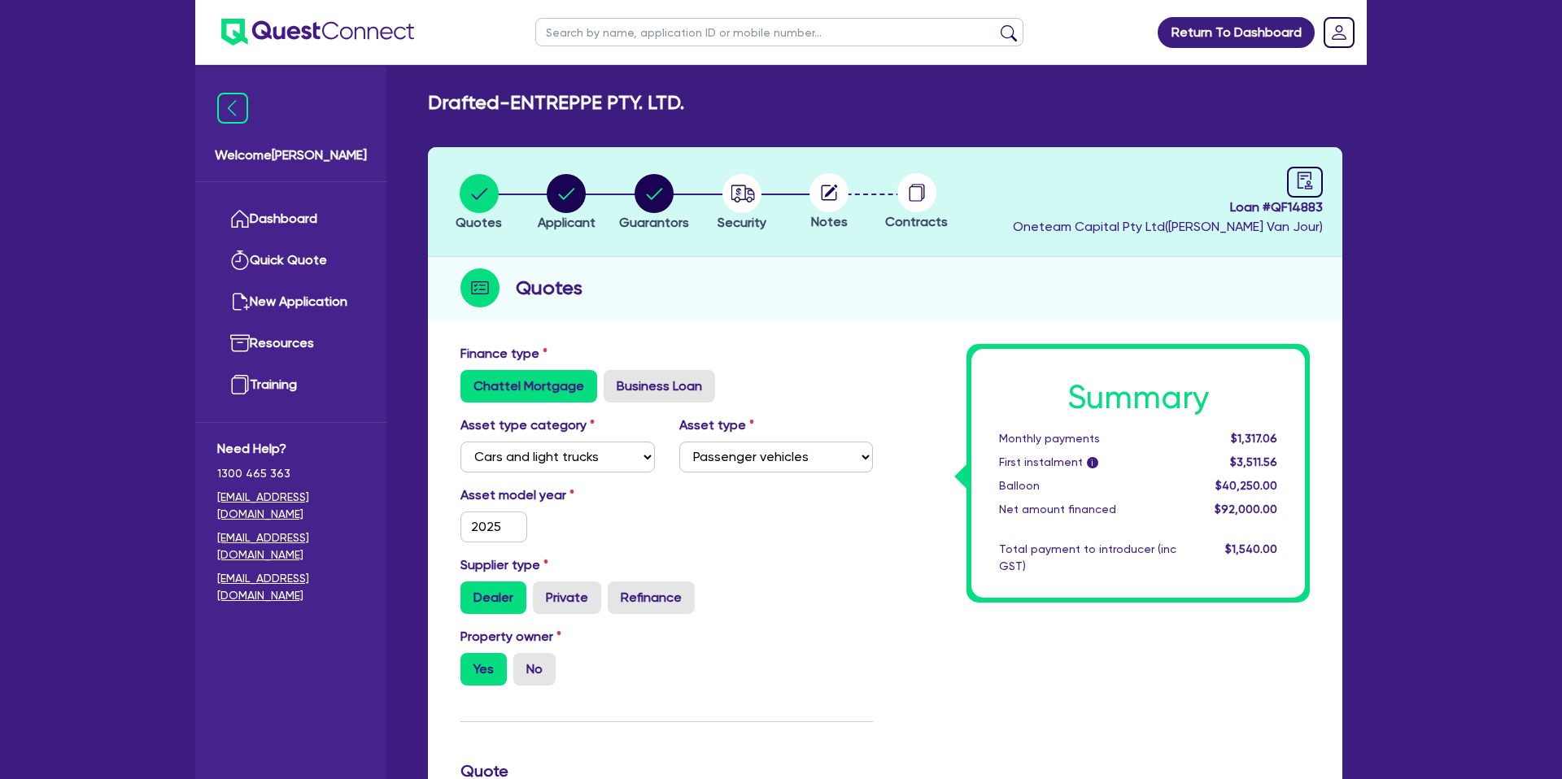
click at [1258, 221] on span "Oneteam Capital Pty Ltd ( Gabriel Van Jour )" at bounding box center [1168, 226] width 310 height 15
drag, startPoint x: 1225, startPoint y: 206, endPoint x: 1361, endPoint y: 206, distance: 135.8
click at [1361, 206] on div "Drafted - ENTREPPE PTY. LTD. Quotes Applicant Guarantors Security Notes Contrac…" at bounding box center [884, 744] width 963 height 1306
click at [1299, 208] on span "Loan # QF14883" at bounding box center [1168, 208] width 310 height 20
drag, startPoint x: 1274, startPoint y: 209, endPoint x: 1331, endPoint y: 204, distance: 57.1
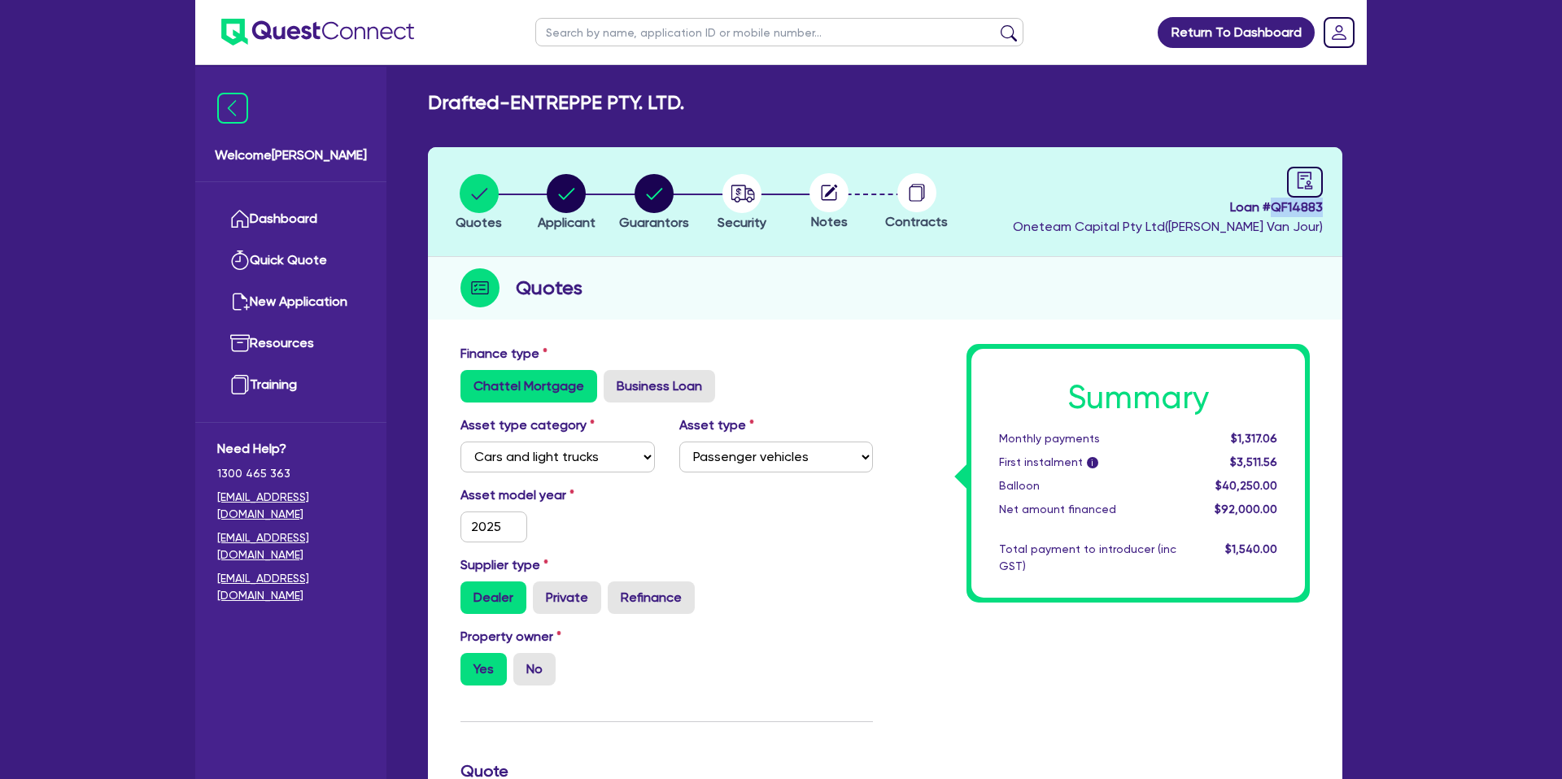
click at [1331, 204] on header "Quotes Applicant Guarantors Security Notes Contracts Loan # QF14883 Oneteam Cap…" at bounding box center [885, 202] width 914 height 110
copy span "QF14883"
click at [1010, 205] on header "Quotes Applicant Guarantors Security Notes Contracts Loan # QF14883 Oneteam Cap…" at bounding box center [885, 202] width 914 height 110
drag, startPoint x: 696, startPoint y: 78, endPoint x: 716, endPoint y: 103, distance: 31.9
click at [716, 103] on div "Drafted - ENTREPPE PTY. LTD." at bounding box center [885, 103] width 939 height 24
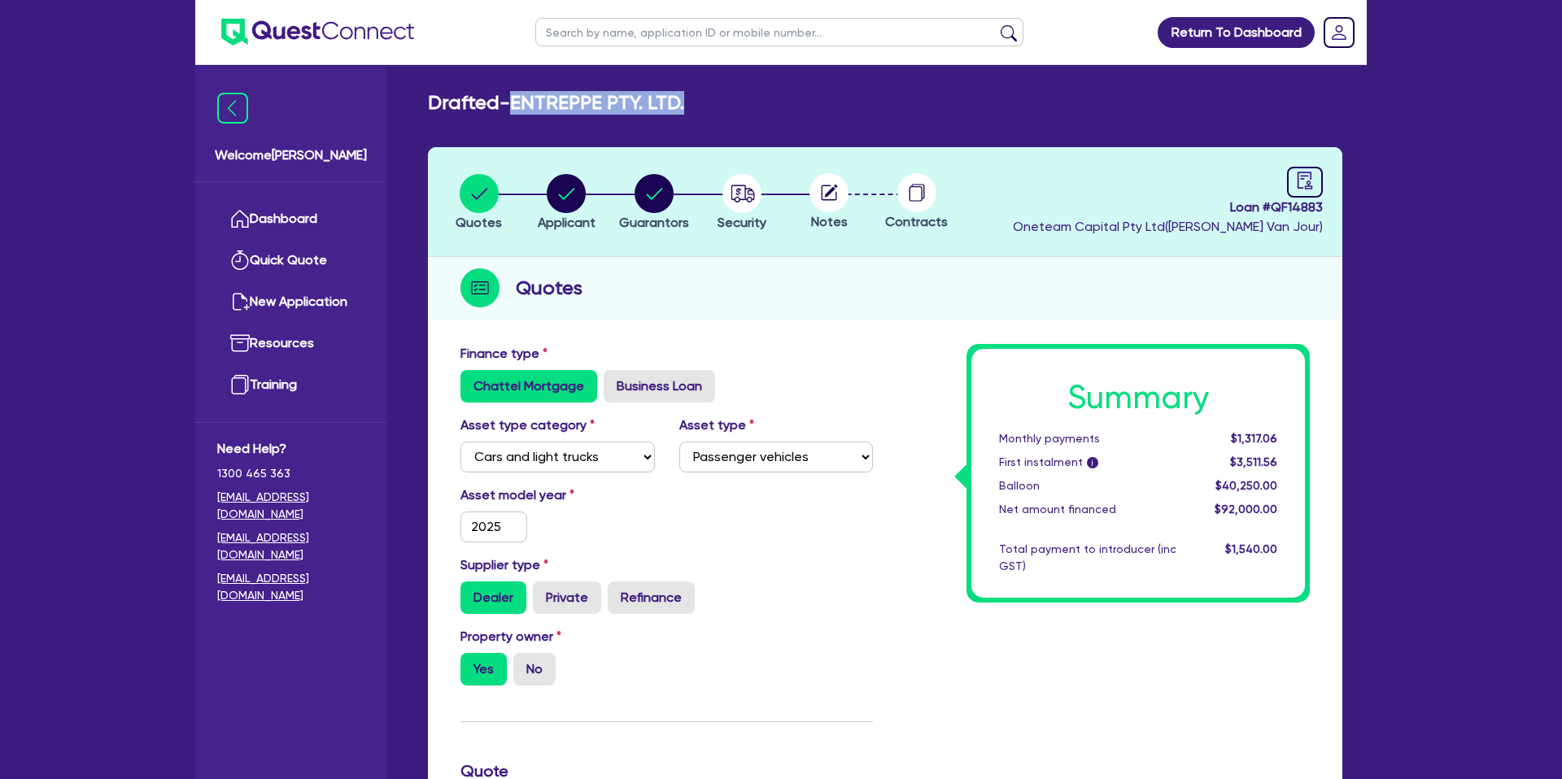
copy h2 "ENTREPPE PTY. LTD."
click at [289, 207] on link "Dashboard" at bounding box center [290, 218] width 147 height 41
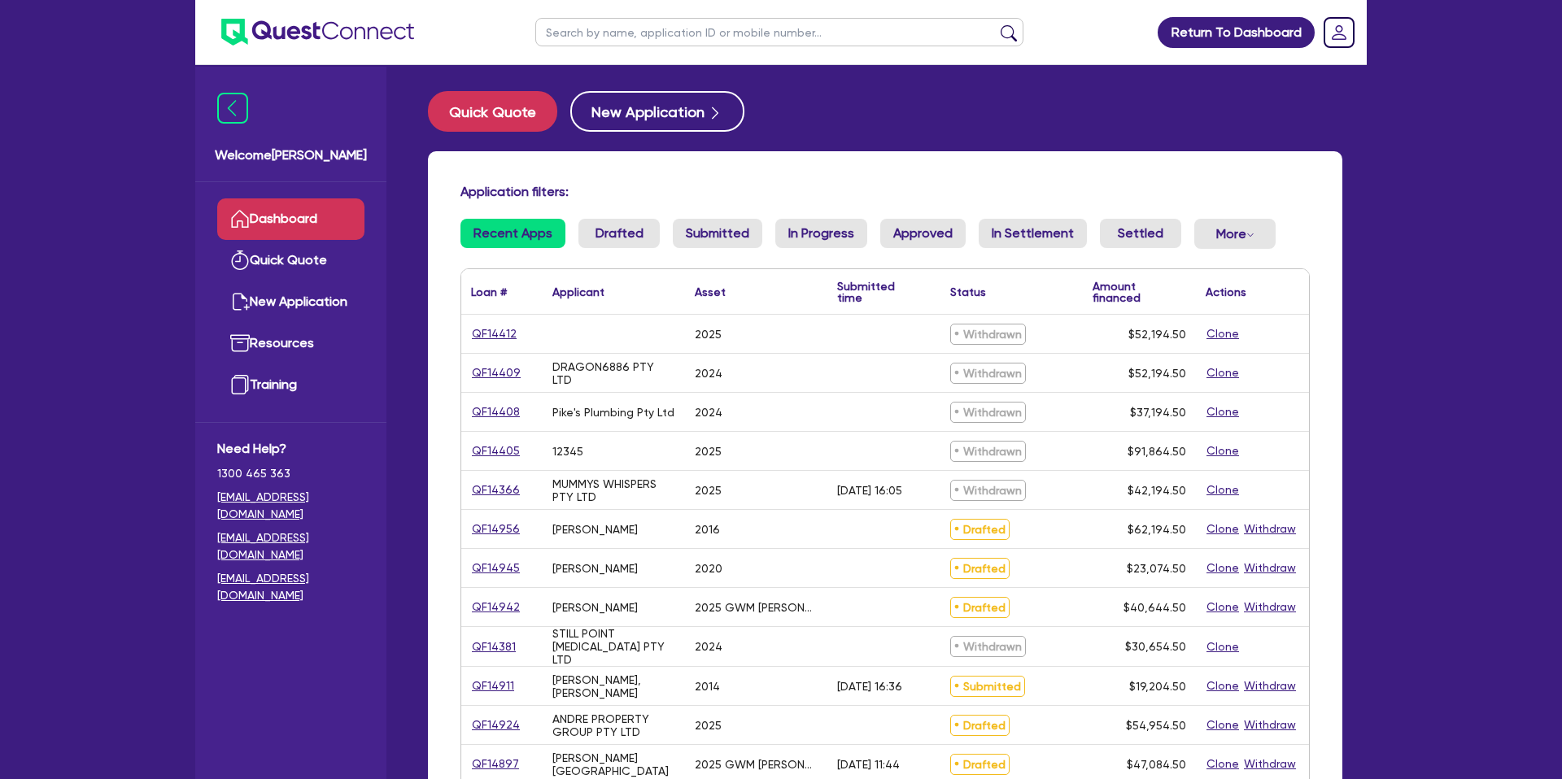
scroll to position [43, 0]
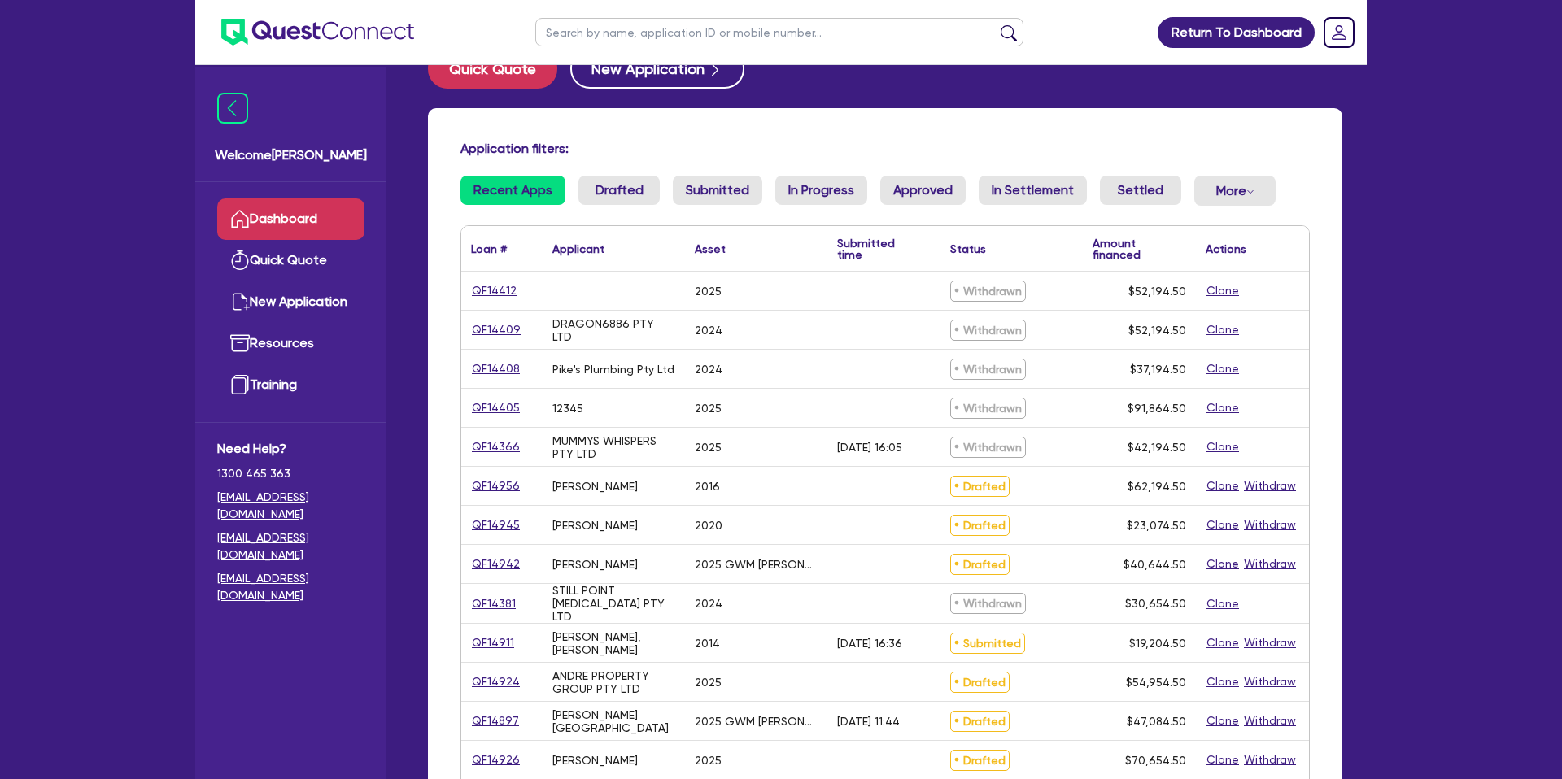
click at [604, 34] on input "text" at bounding box center [779, 32] width 488 height 28
type input "grant"
click at [995, 24] on button "submit" at bounding box center [1008, 35] width 26 height 23
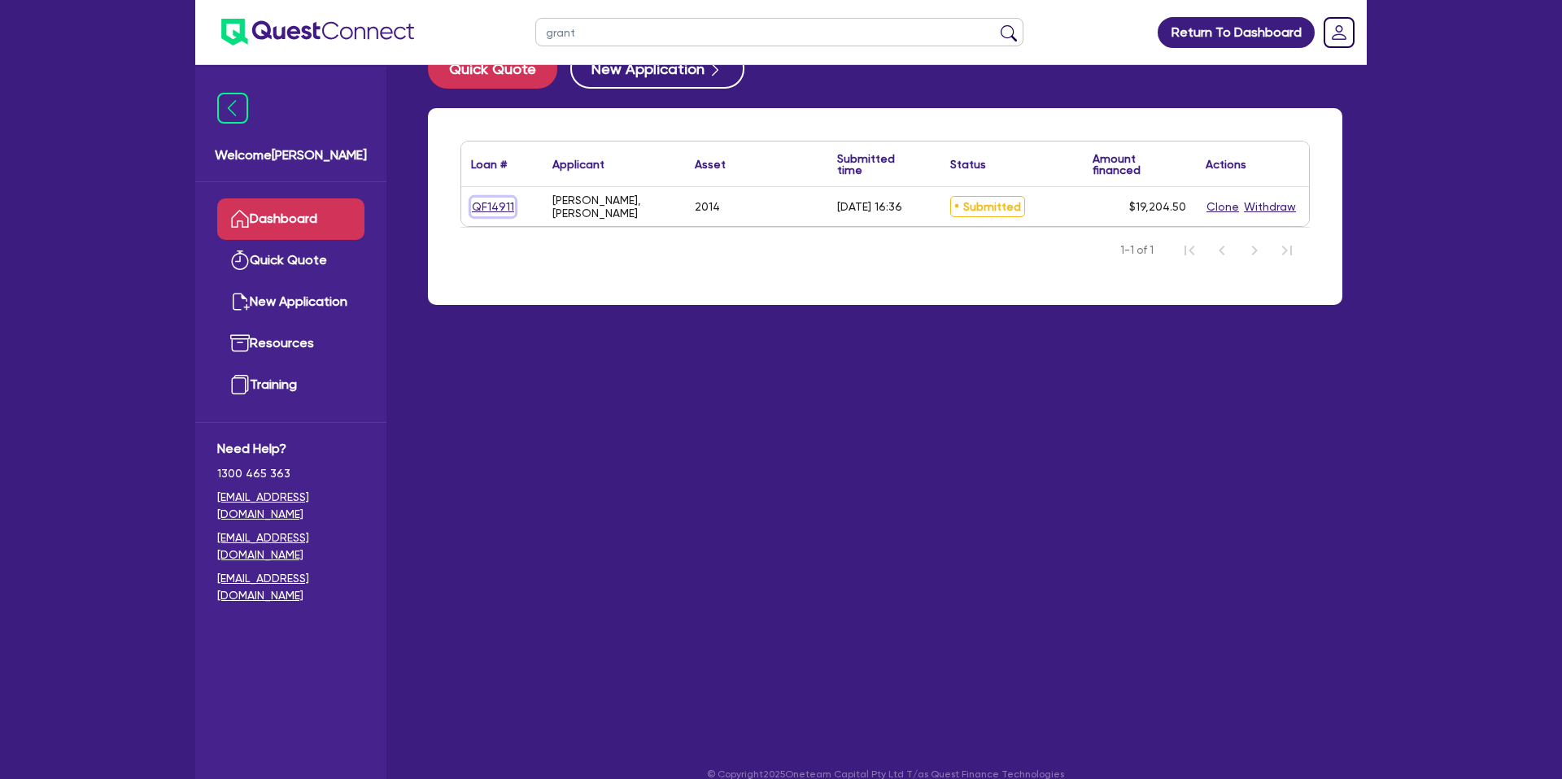
click at [499, 211] on link "QF14911" at bounding box center [493, 207] width 44 height 19
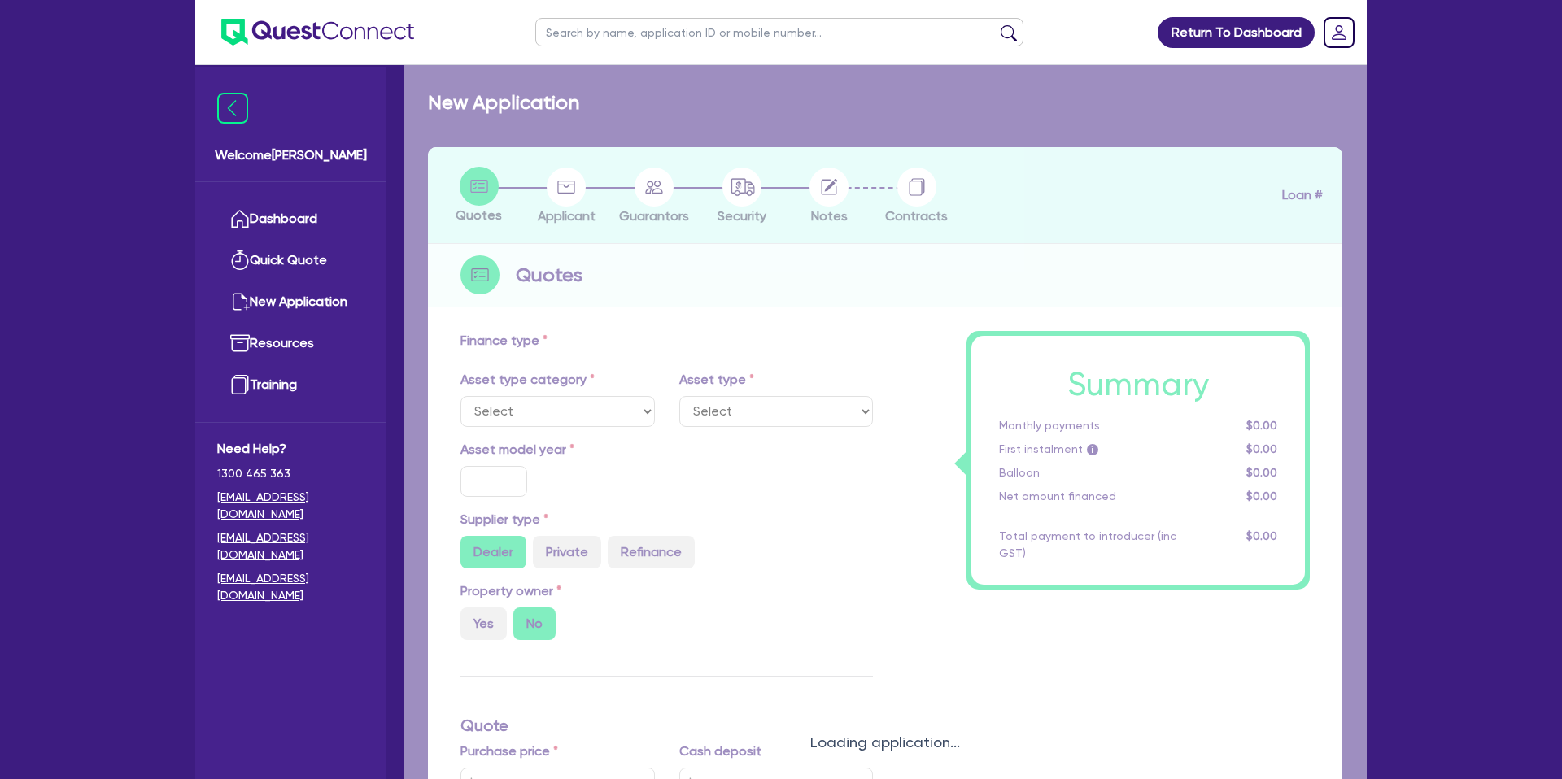
select select "CARS_AND_LIGHT_TRUCKS"
type input "2014"
radio input "true"
type input "16,900"
type input "8"
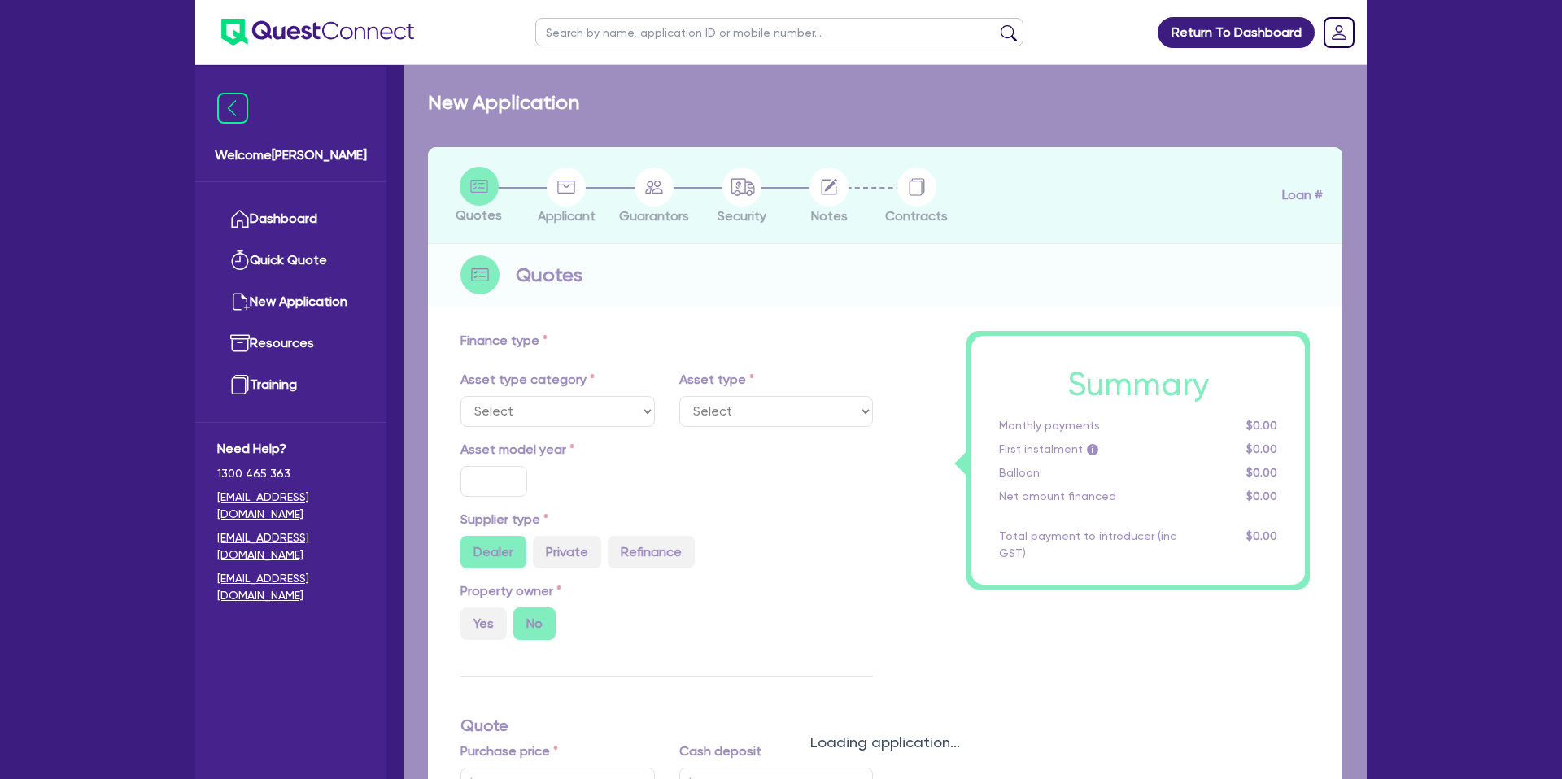
type input "1,536.36"
type input "15.95"
type input "1,500"
select select "PASSENGER_VEHICLES"
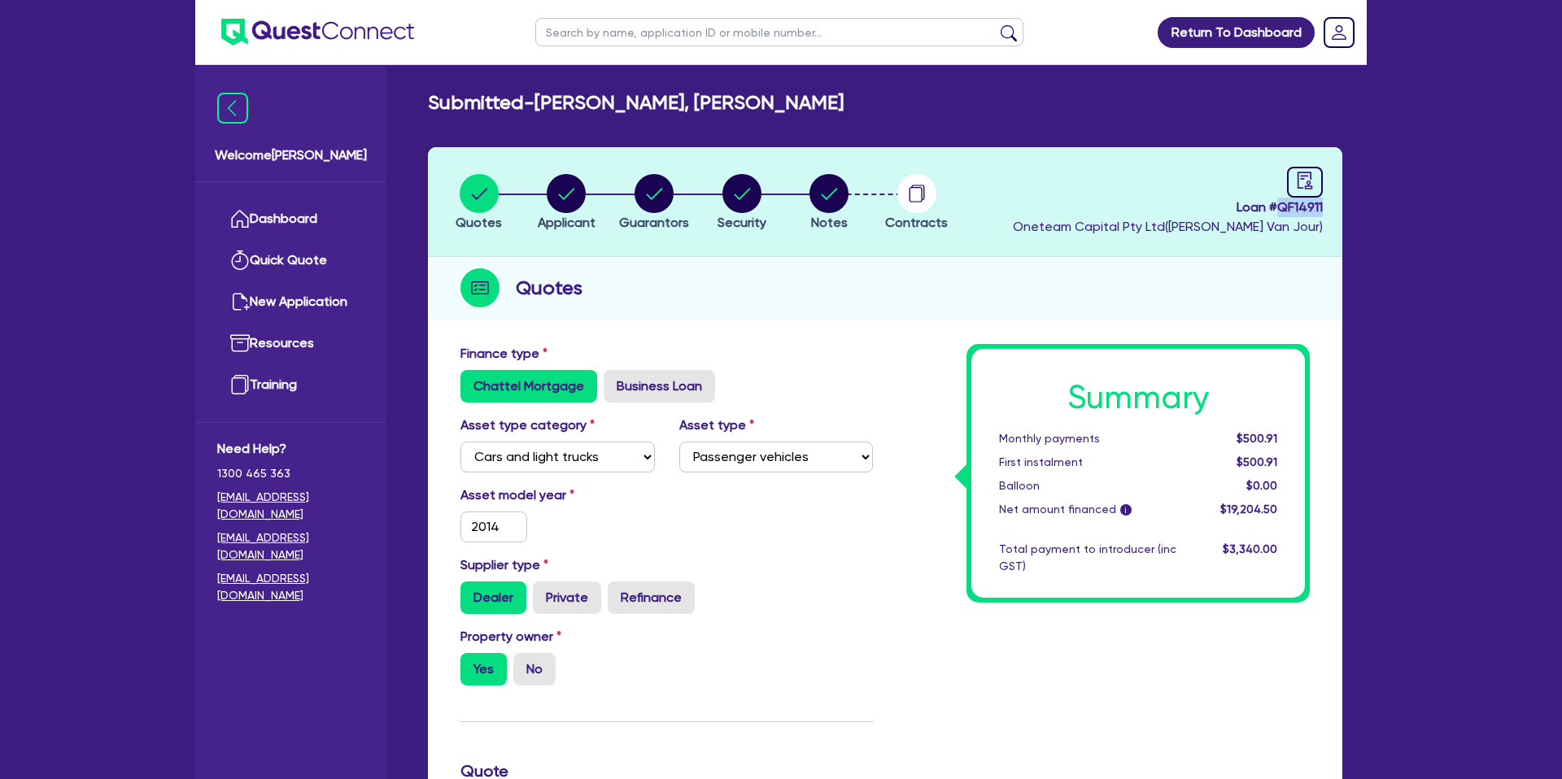
drag, startPoint x: 1276, startPoint y: 206, endPoint x: 1344, endPoint y: 211, distance: 67.7
click at [1344, 211] on div "Quotes Applicant Guarantors Security Notes Contracts Loan # QF14911 Oneteam Cap…" at bounding box center [885, 772] width 939 height 1250
copy span "QF14911"
